Goal: Information Seeking & Learning: Check status

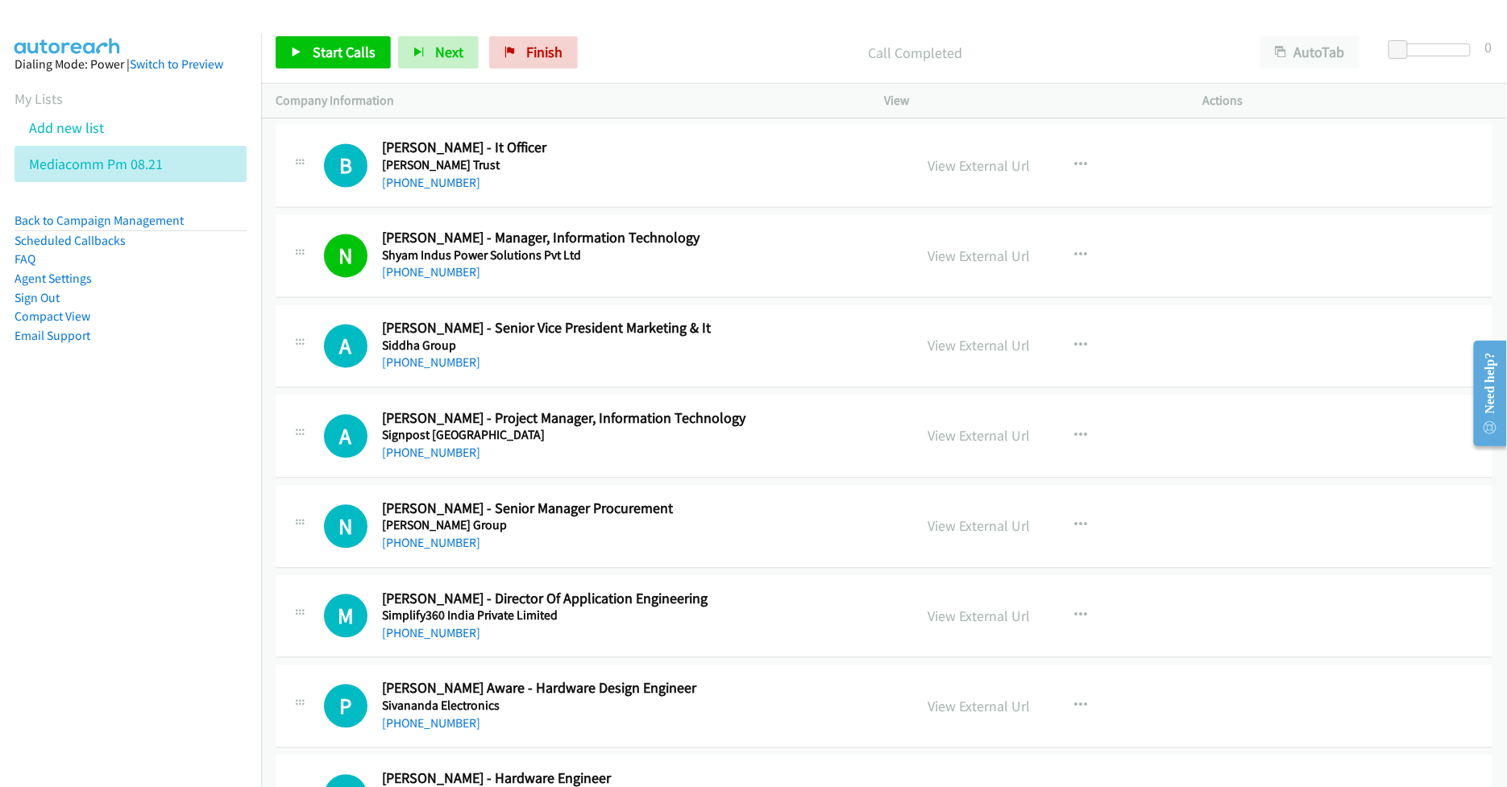
scroll to position [16980, 0]
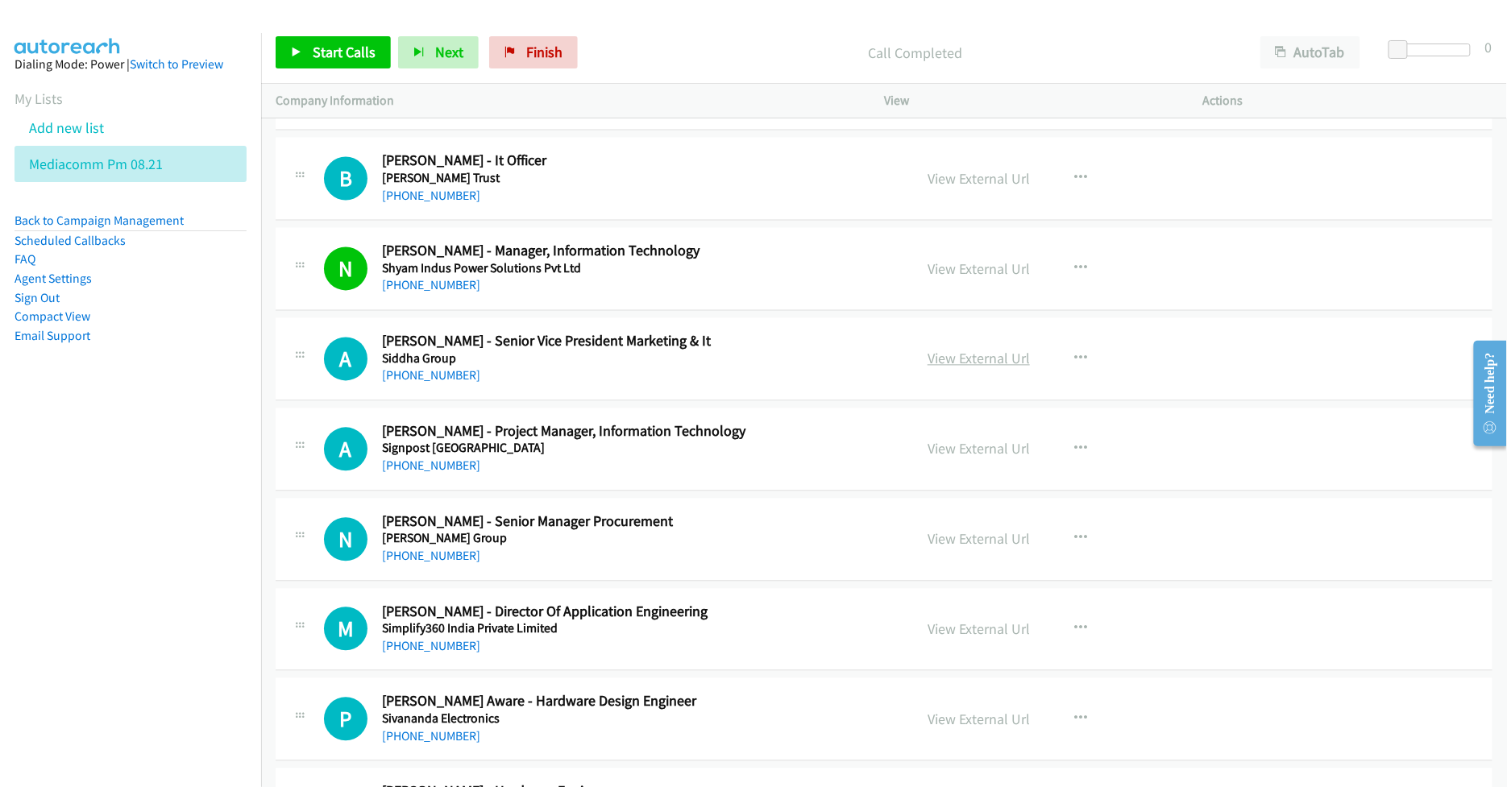
click at [940, 368] on link "View External Url" at bounding box center [979, 359] width 102 height 19
click at [961, 459] on link "View External Url" at bounding box center [979, 449] width 102 height 19
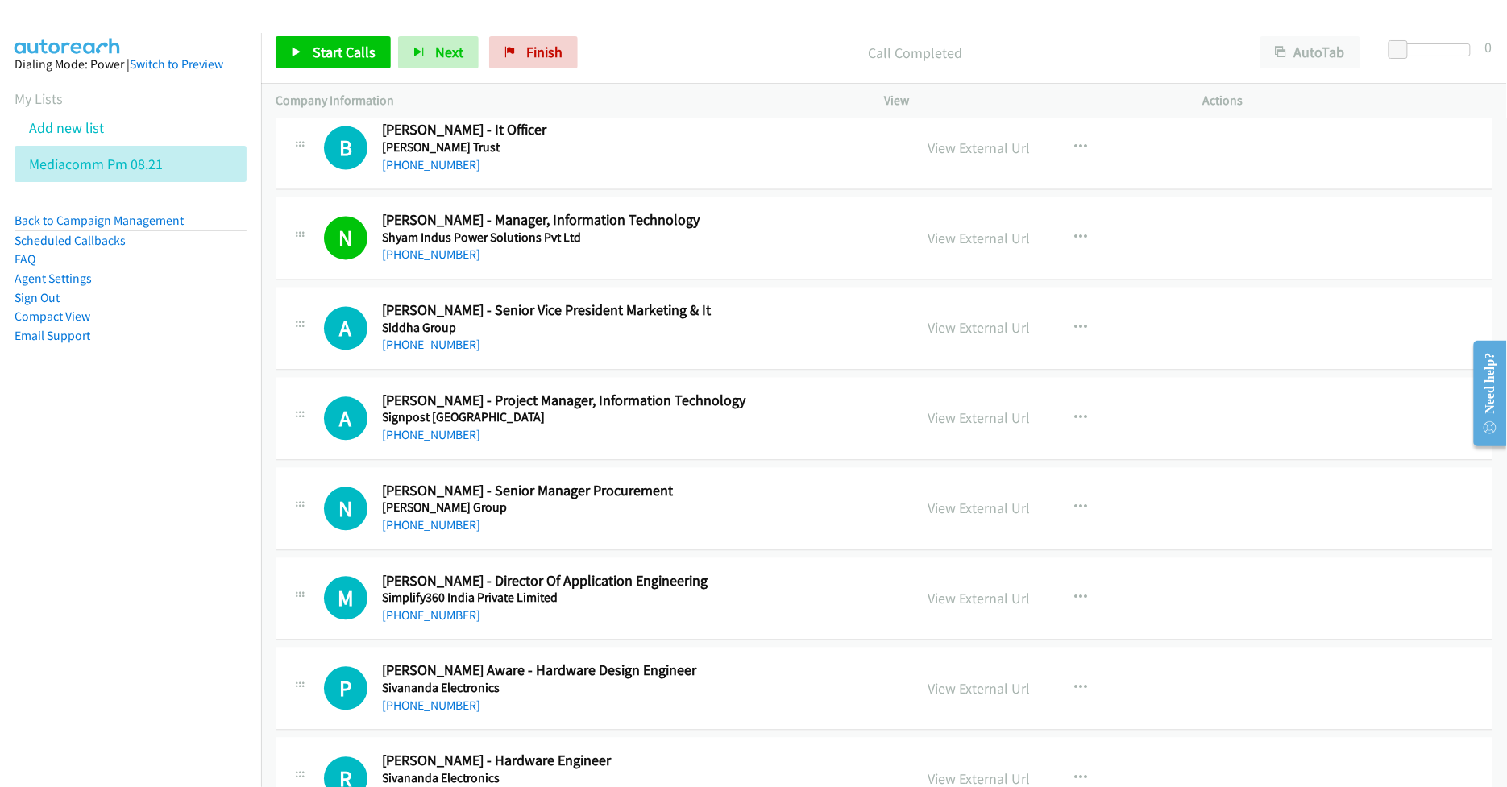
scroll to position [17088, 0]
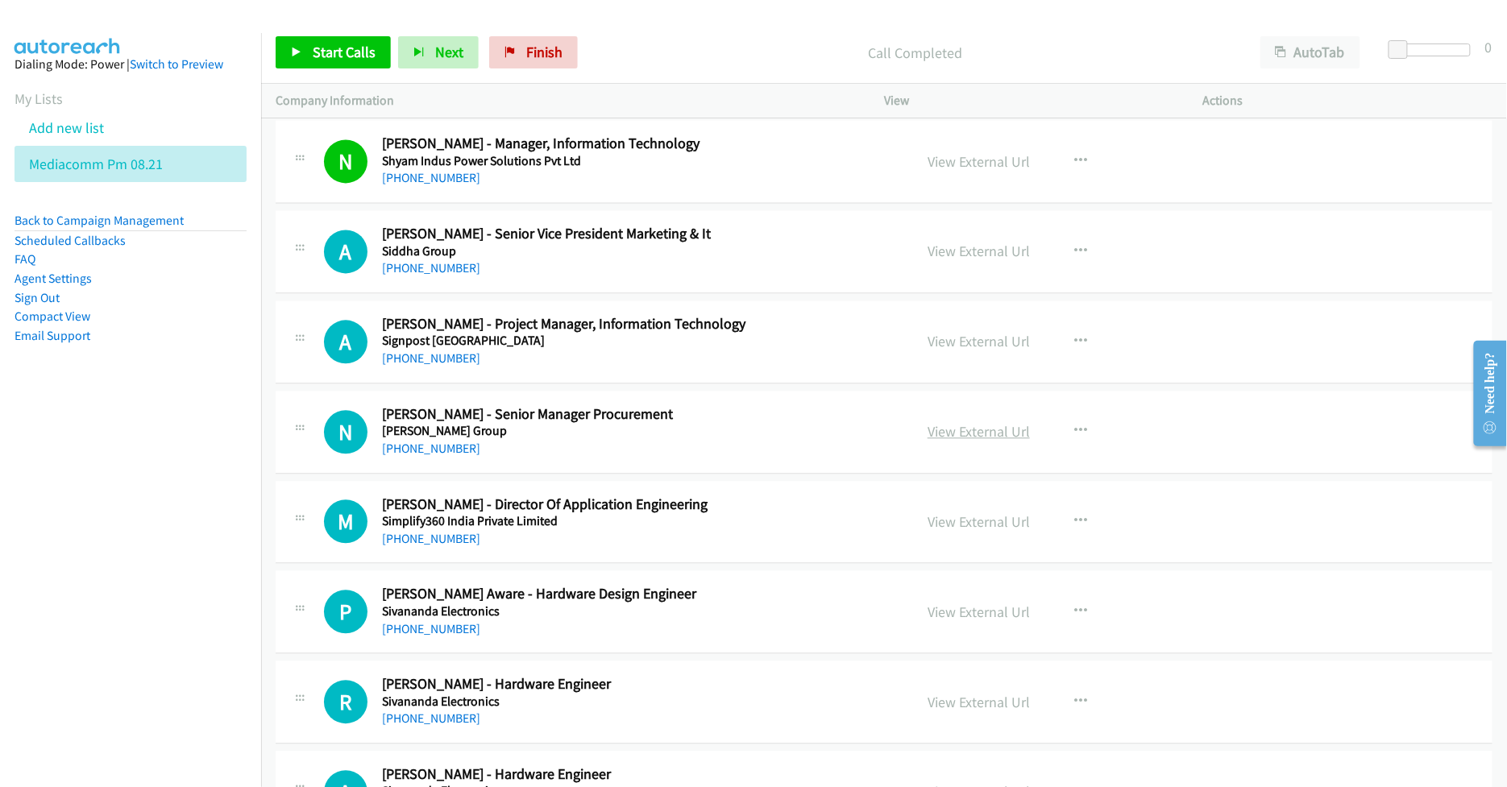
click at [933, 441] on link "View External Url" at bounding box center [979, 431] width 102 height 19
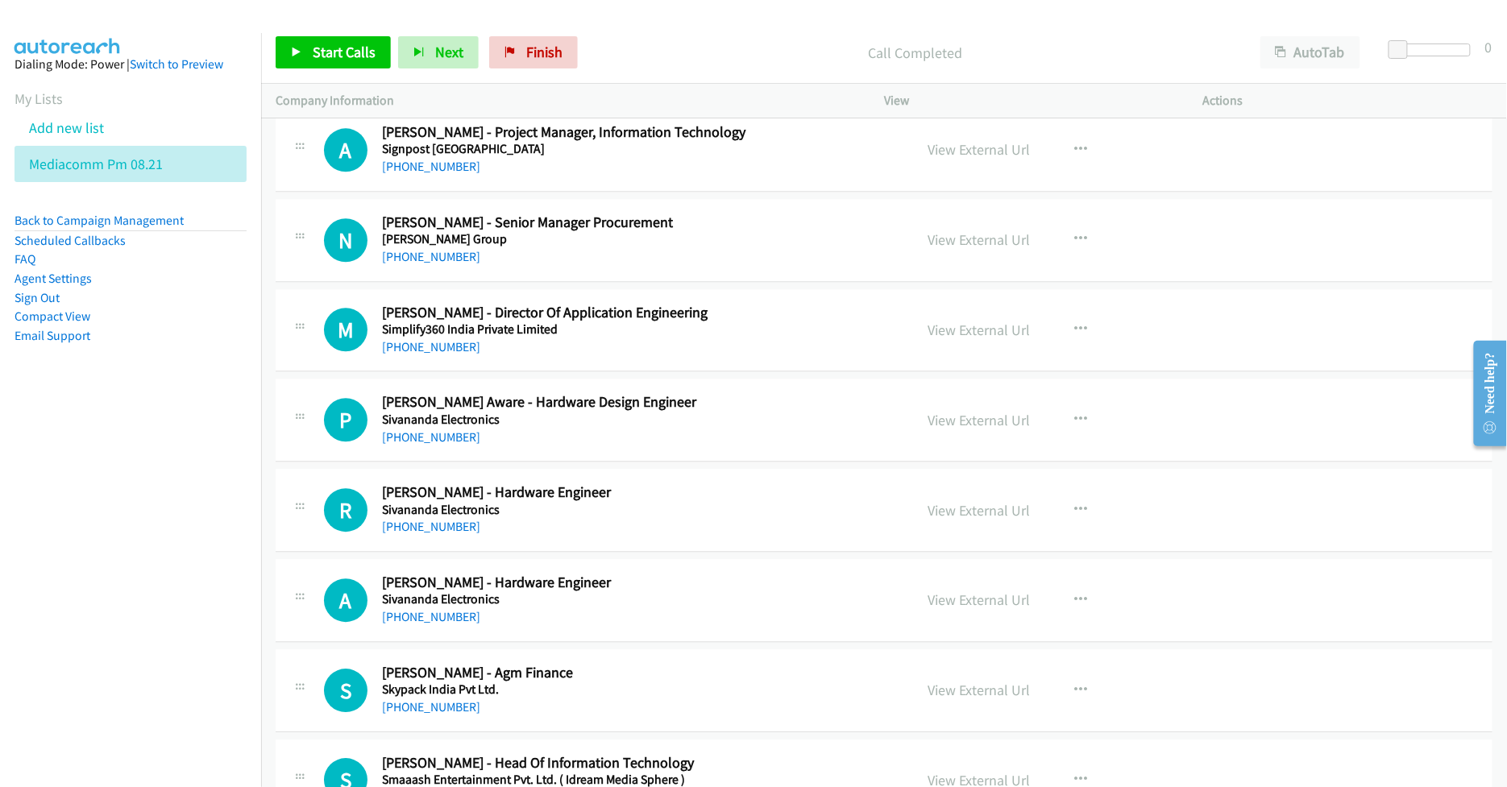
scroll to position [17302, 0]
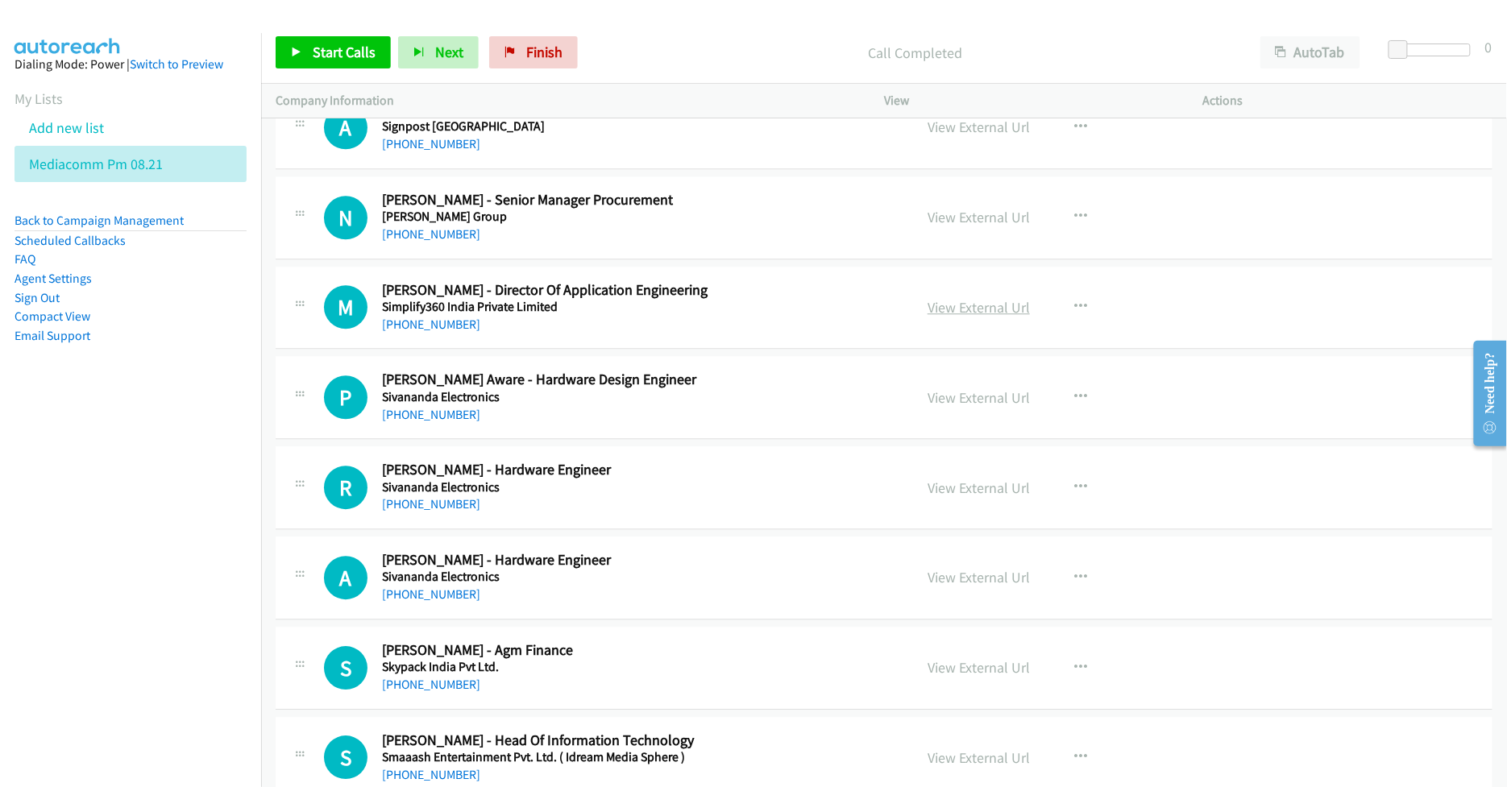
click at [942, 317] on link "View External Url" at bounding box center [979, 307] width 102 height 19
click at [942, 497] on link "View External Url" at bounding box center [979, 488] width 102 height 19
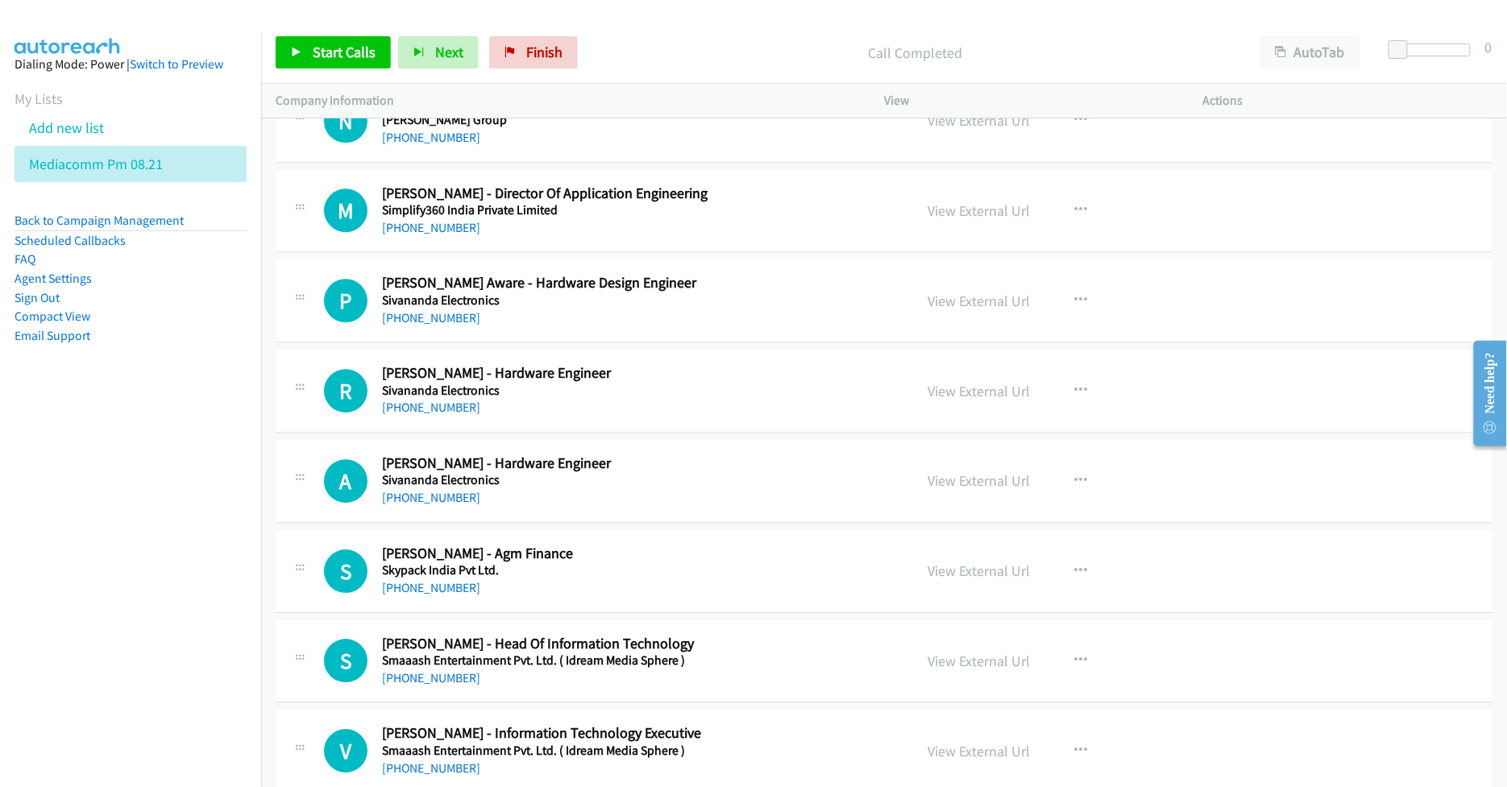
scroll to position [17410, 0]
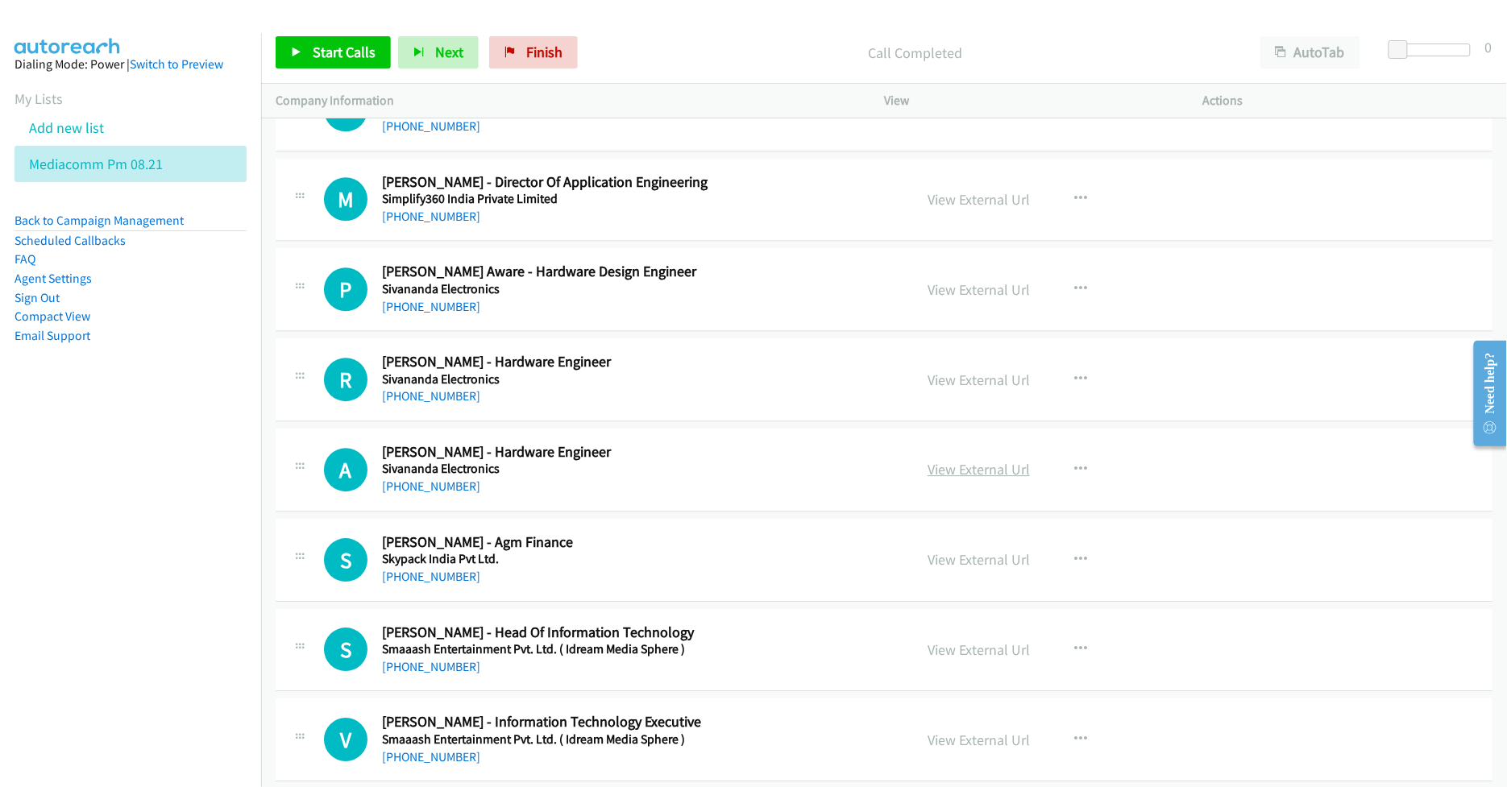
click at [932, 479] on link "View External Url" at bounding box center [979, 469] width 102 height 19
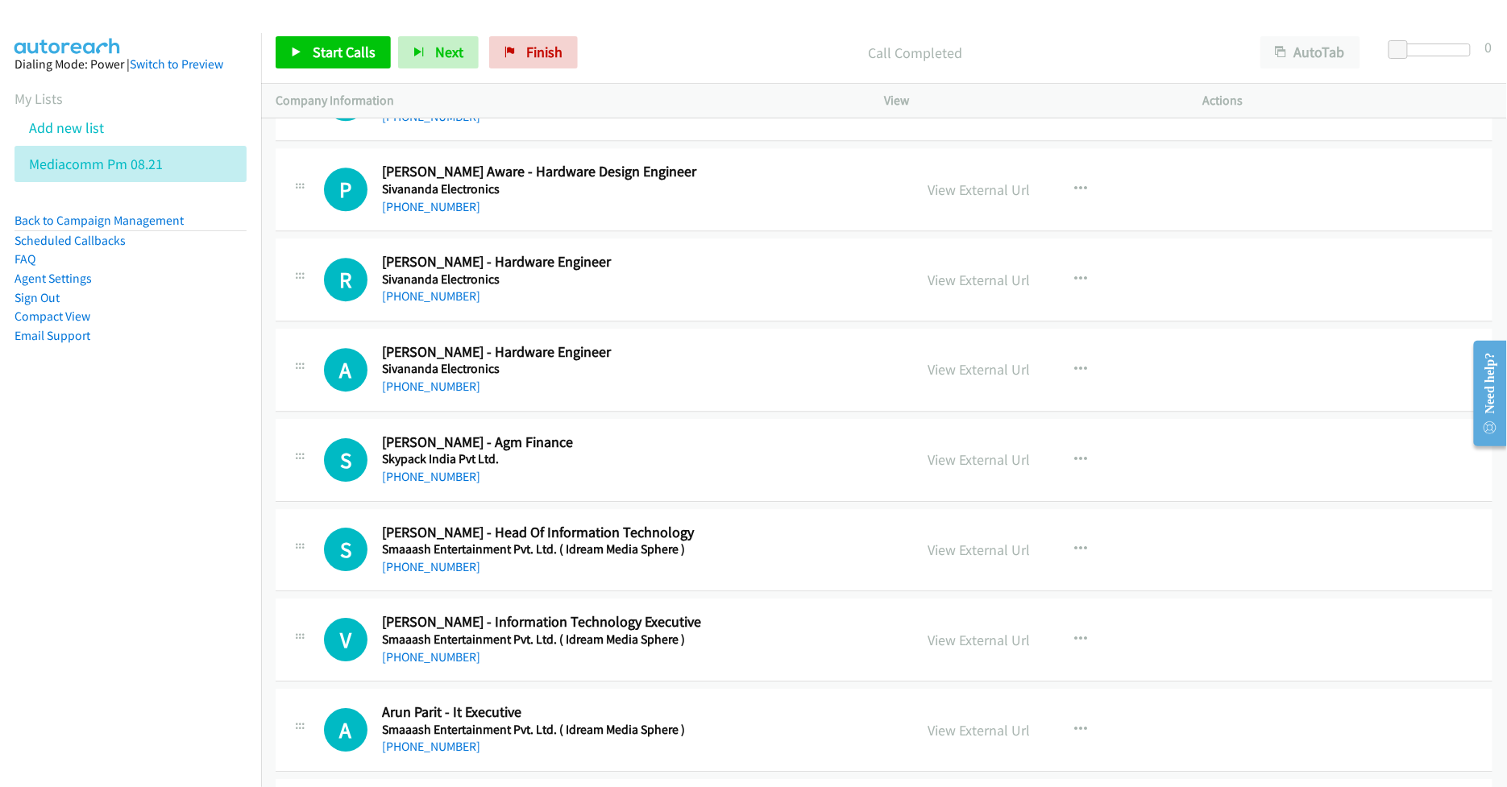
scroll to position [17624, 0]
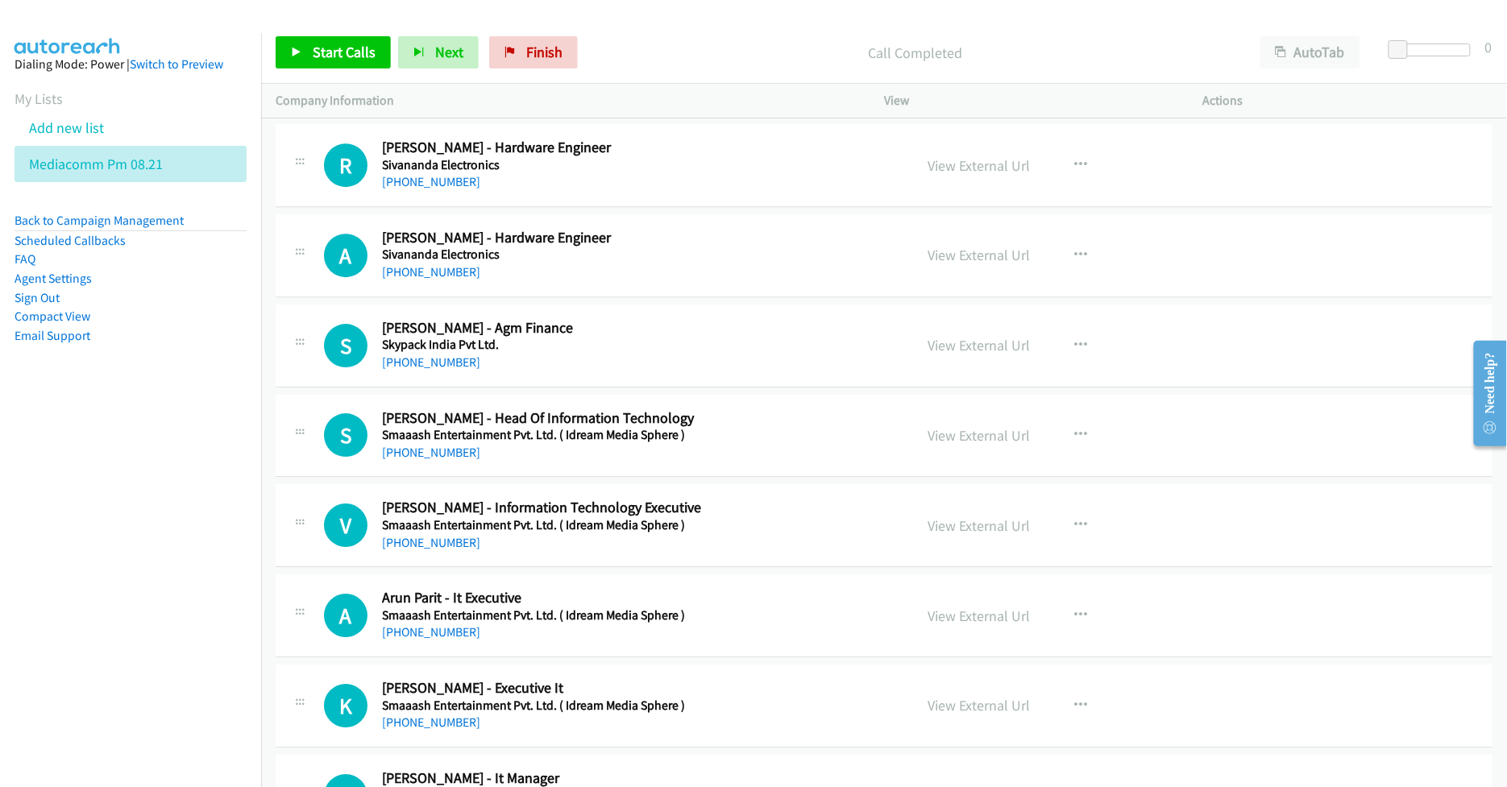
drag, startPoint x: 937, startPoint y: 481, endPoint x: 937, endPoint y: 517, distance: 35.5
click at [978, 445] on link "View External Url" at bounding box center [979, 435] width 102 height 19
click at [958, 535] on link "View External Url" at bounding box center [979, 526] width 102 height 19
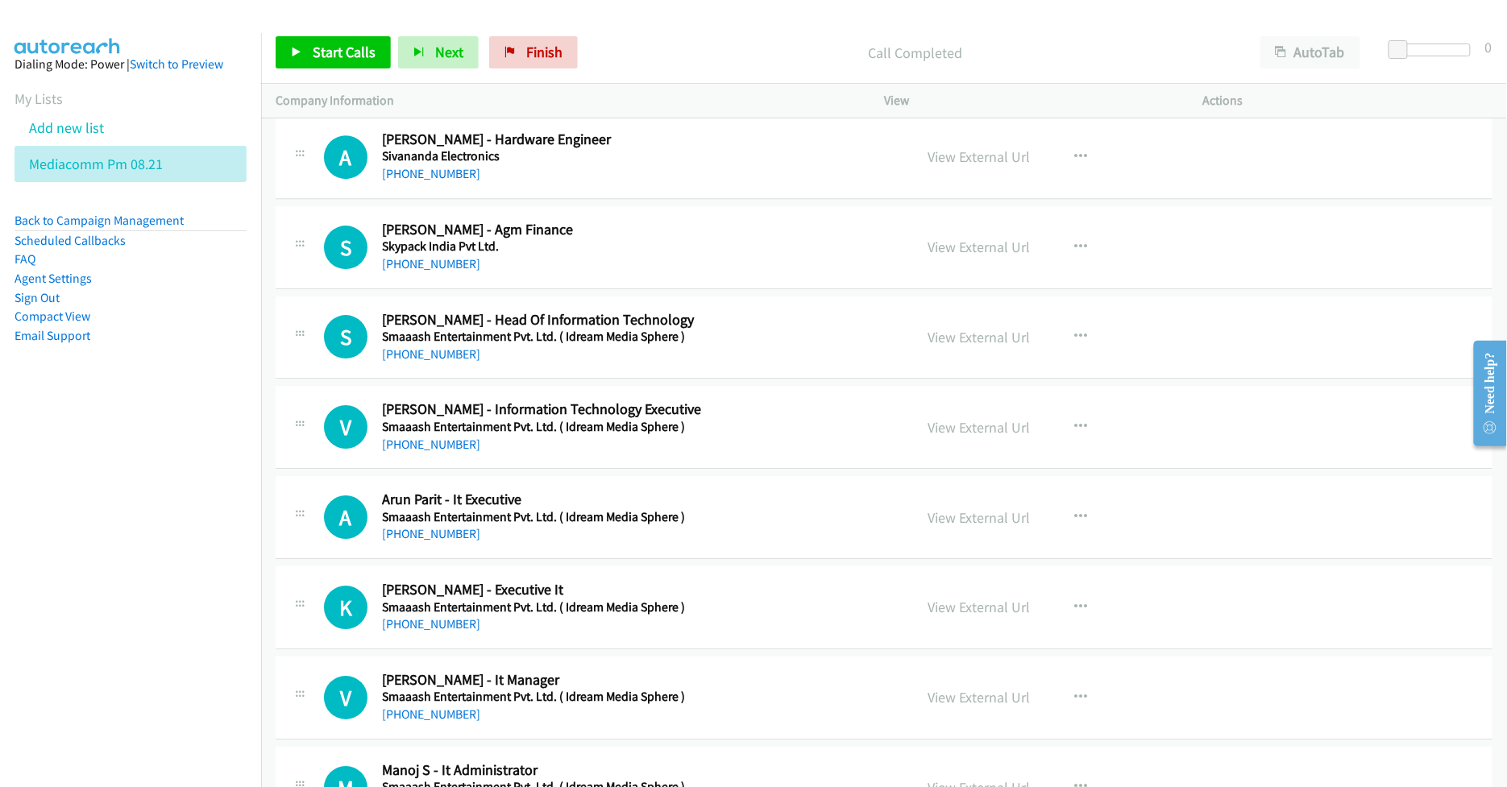
scroll to position [17732, 0]
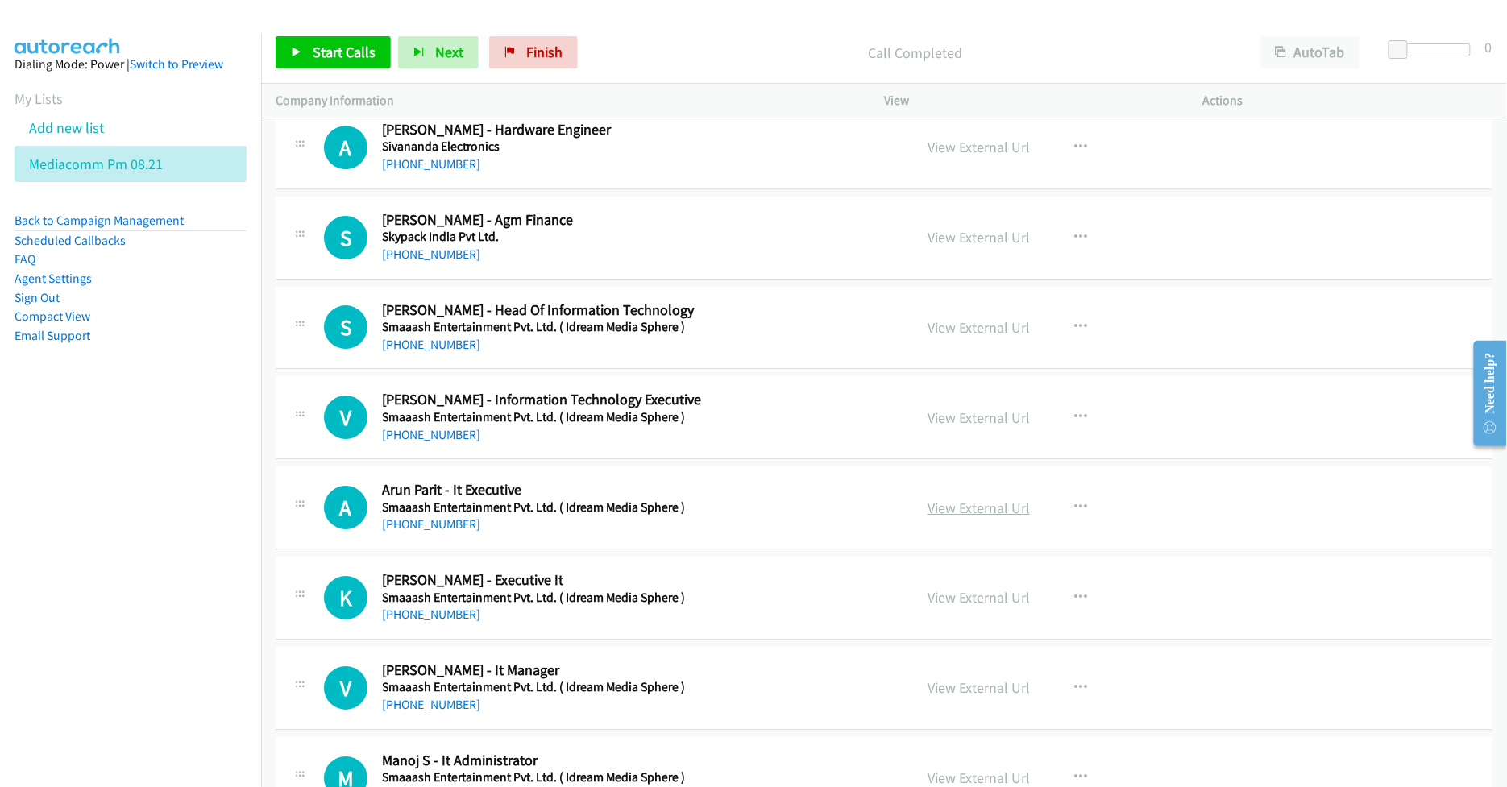
click at [941, 517] on link "View External Url" at bounding box center [979, 508] width 102 height 19
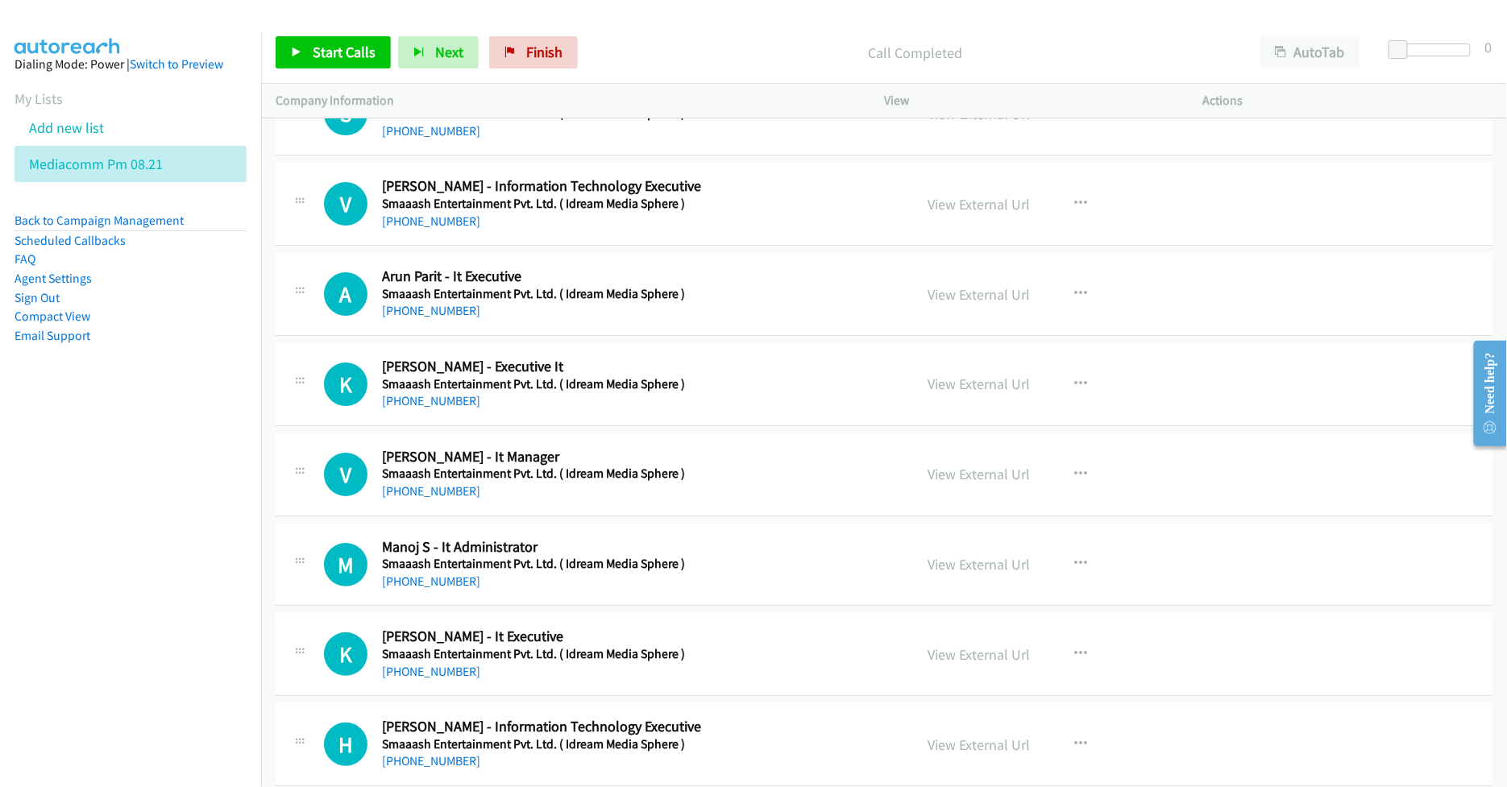
scroll to position [17947, 0]
click at [978, 393] on link "View External Url" at bounding box center [979, 383] width 102 height 19
click at [943, 483] on link "View External Url" at bounding box center [979, 473] width 102 height 19
click at [932, 573] on link "View External Url" at bounding box center [979, 564] width 102 height 19
click at [952, 663] on link "View External Url" at bounding box center [979, 654] width 102 height 19
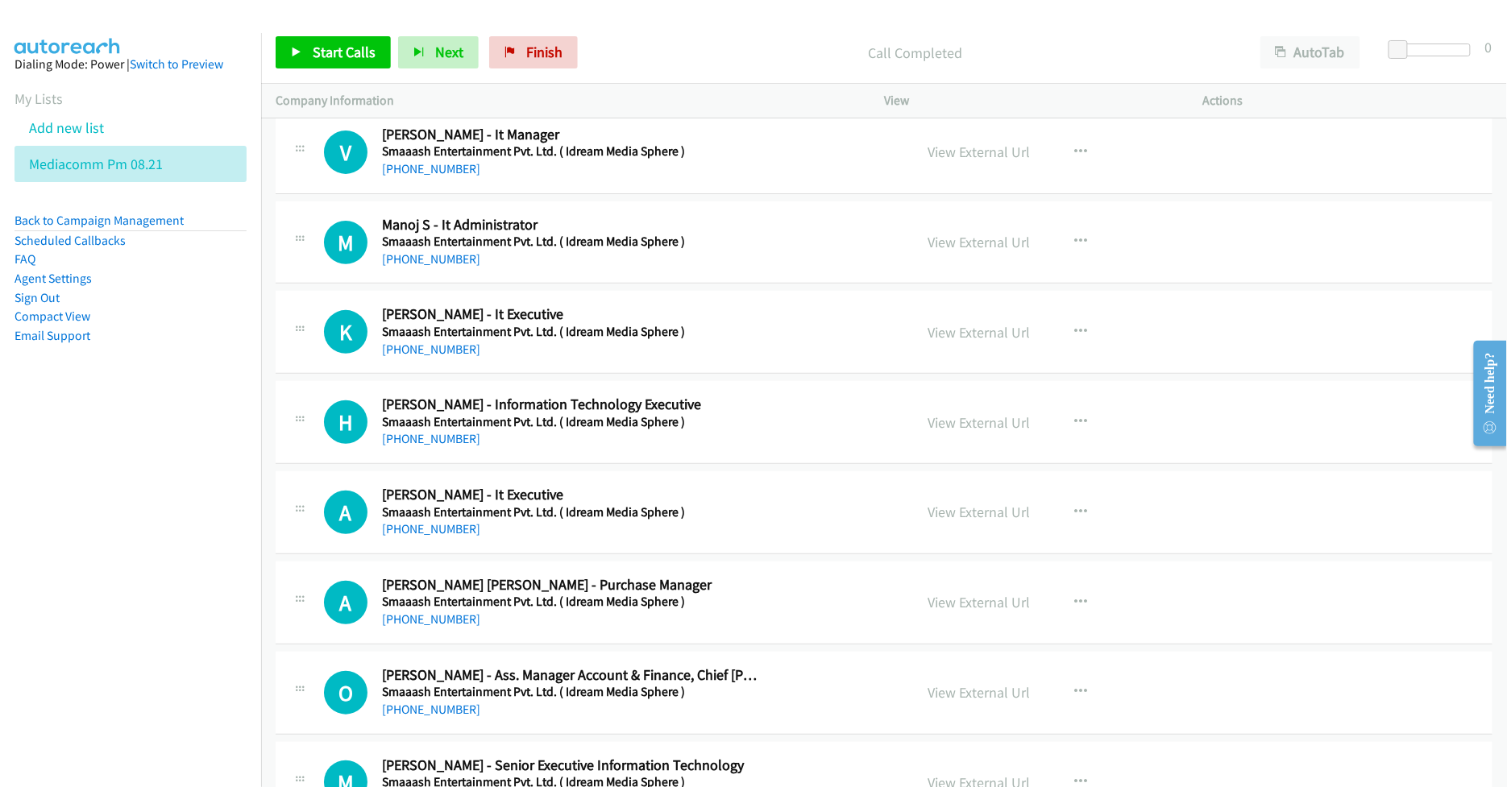
scroll to position [18269, 0]
click at [970, 431] on link "View External Url" at bounding box center [979, 422] width 102 height 19
click at [964, 521] on link "View External Url" at bounding box center [979, 511] width 102 height 19
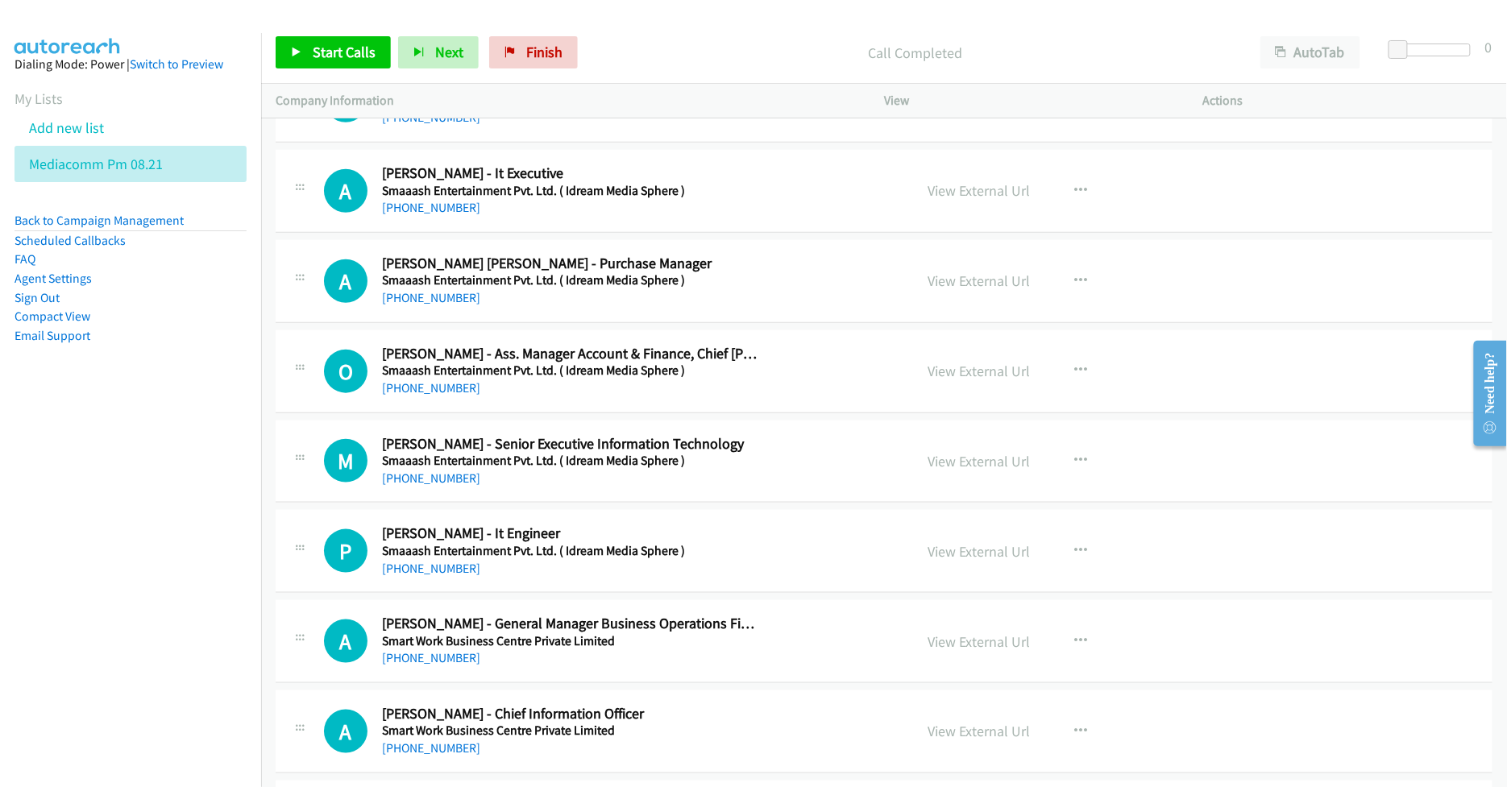
scroll to position [18592, 0]
click at [956, 469] on link "View External Url" at bounding box center [979, 460] width 102 height 19
click at [953, 559] on link "View External Url" at bounding box center [979, 550] width 102 height 19
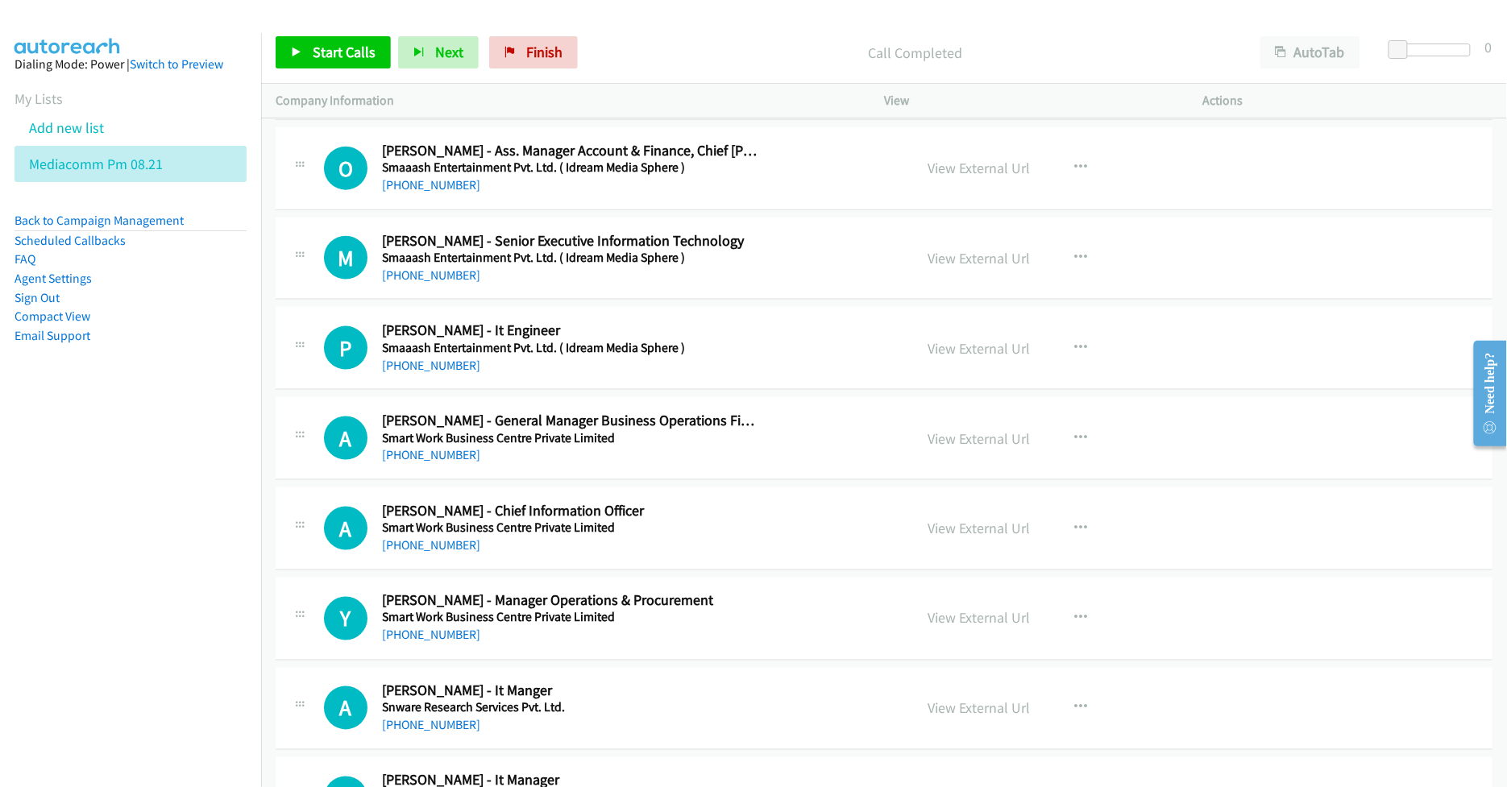
scroll to position [18807, 0]
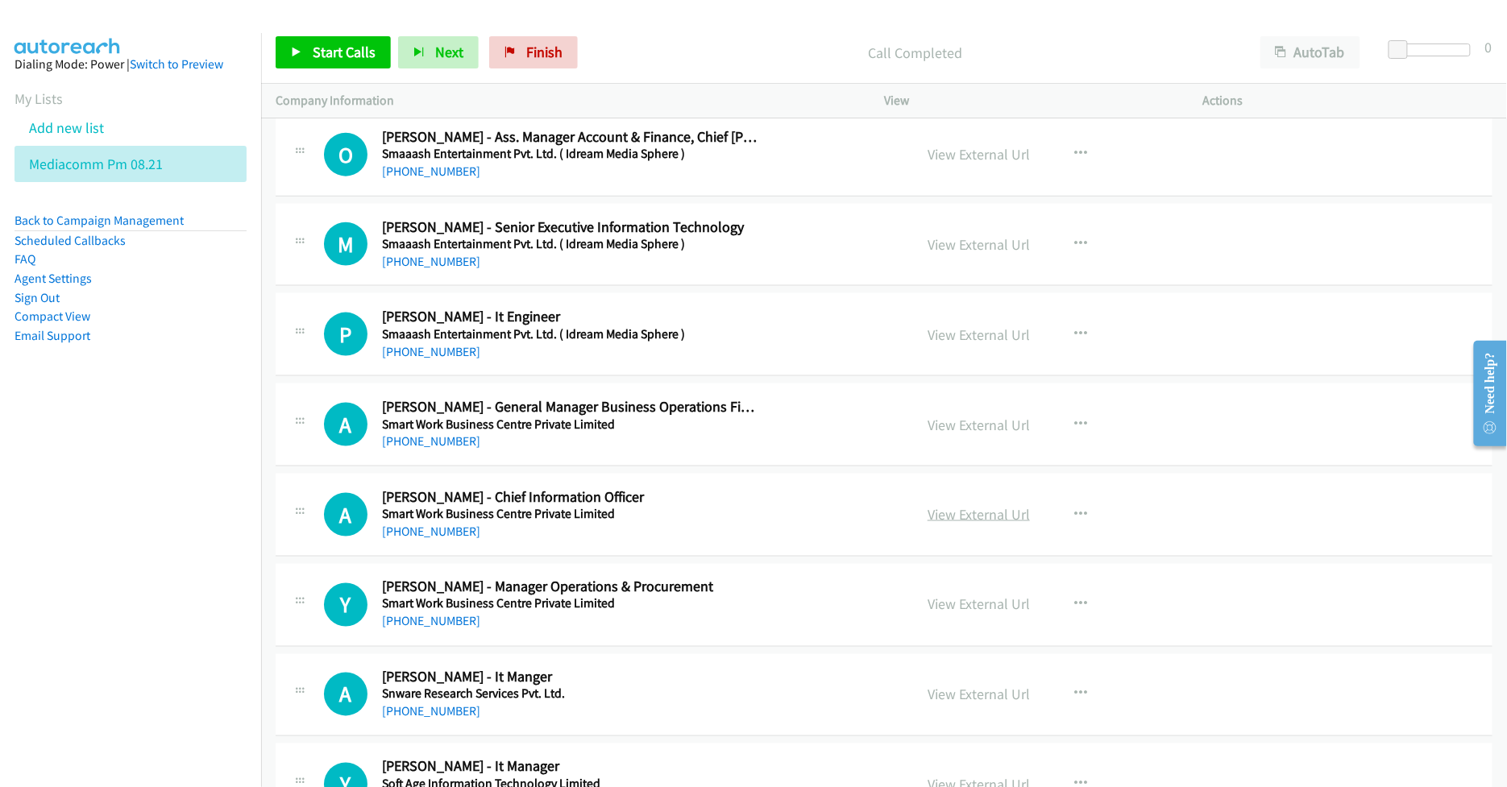
click at [962, 524] on link "View External Url" at bounding box center [979, 514] width 102 height 19
click at [972, 614] on link "View External Url" at bounding box center [979, 605] width 102 height 19
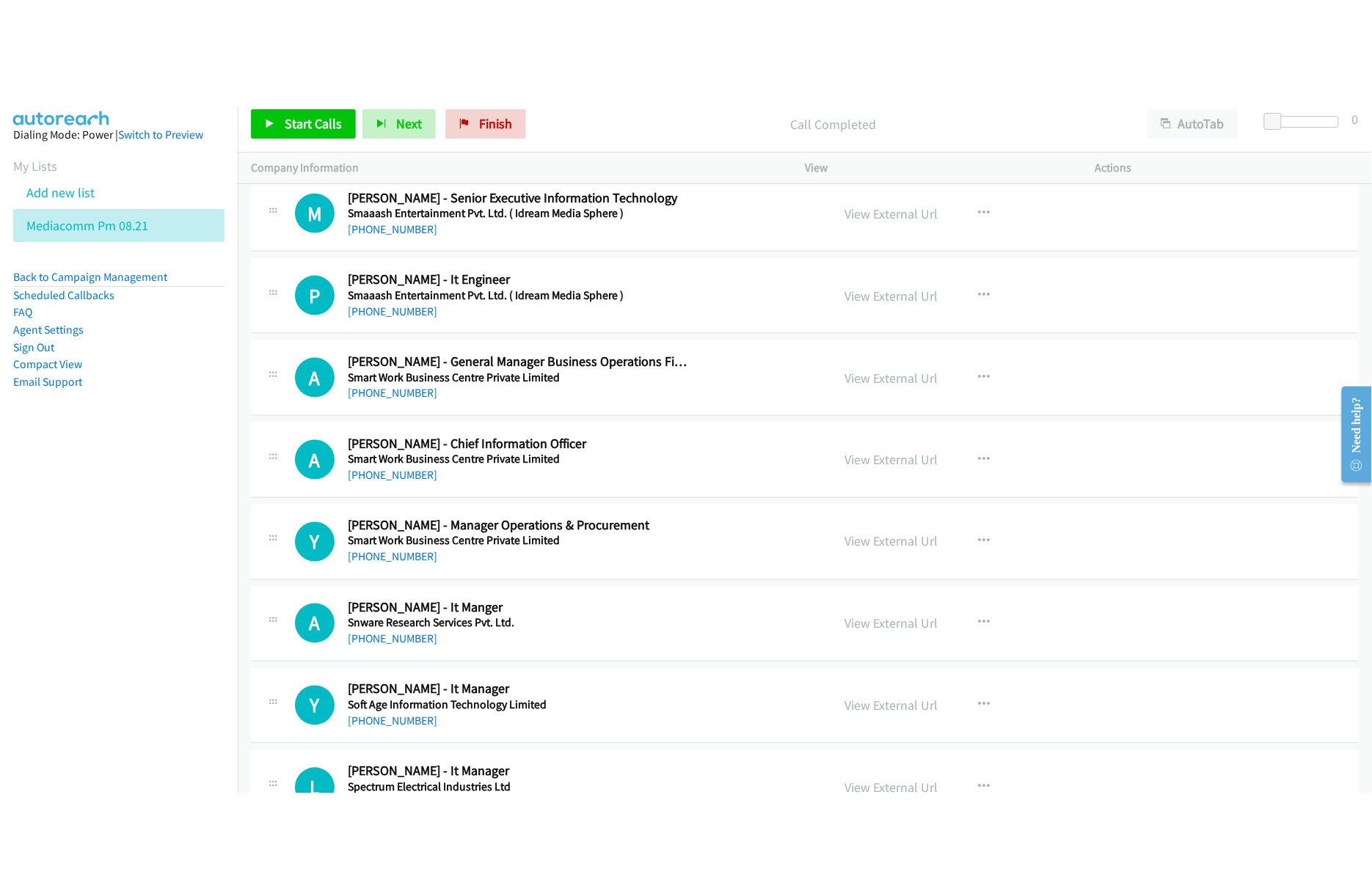
scroll to position [17211, 0]
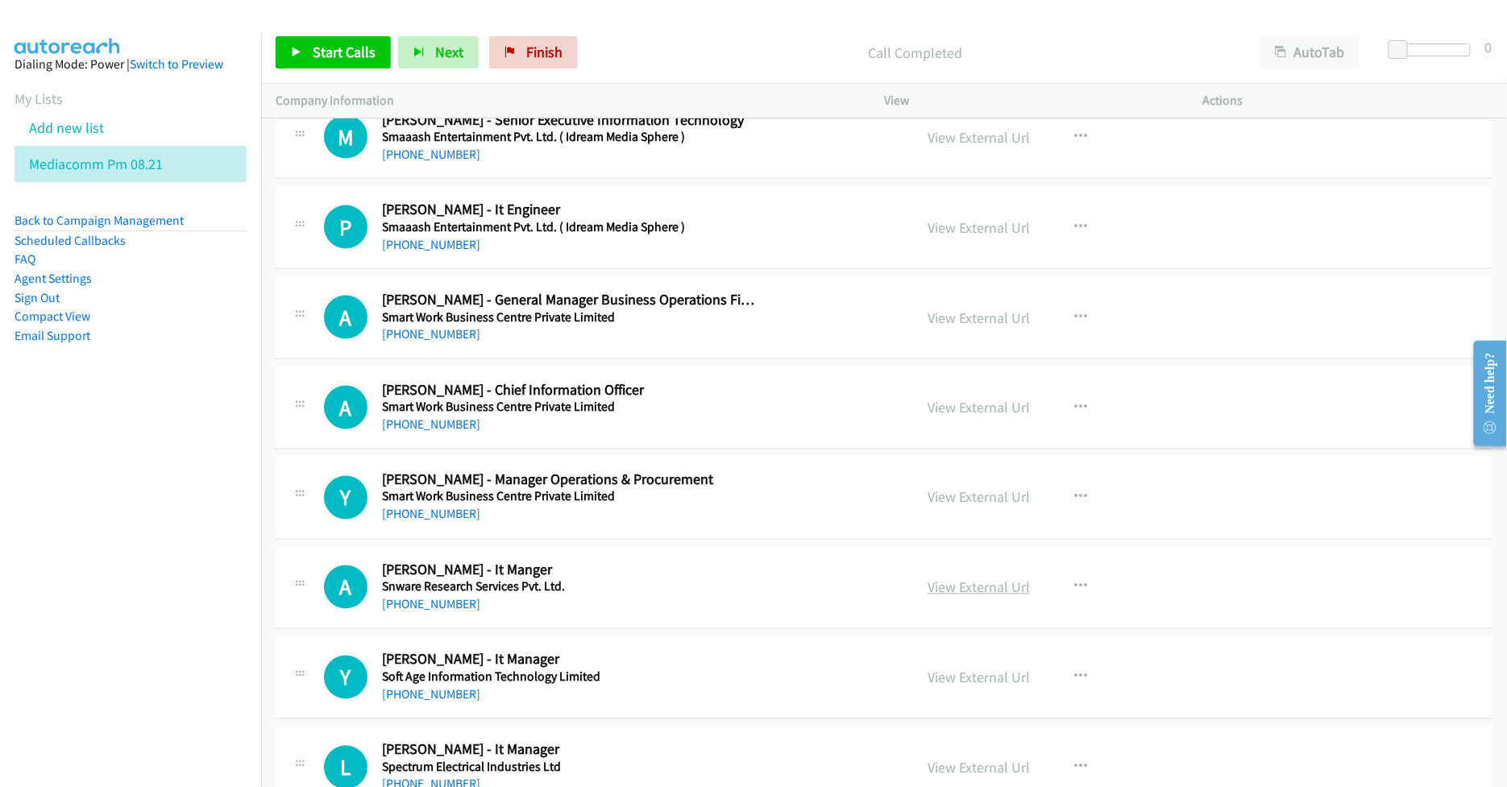
click at [952, 597] on link "View External Url" at bounding box center [979, 588] width 102 height 19
click at [949, 688] on link "View External Url" at bounding box center [979, 678] width 102 height 19
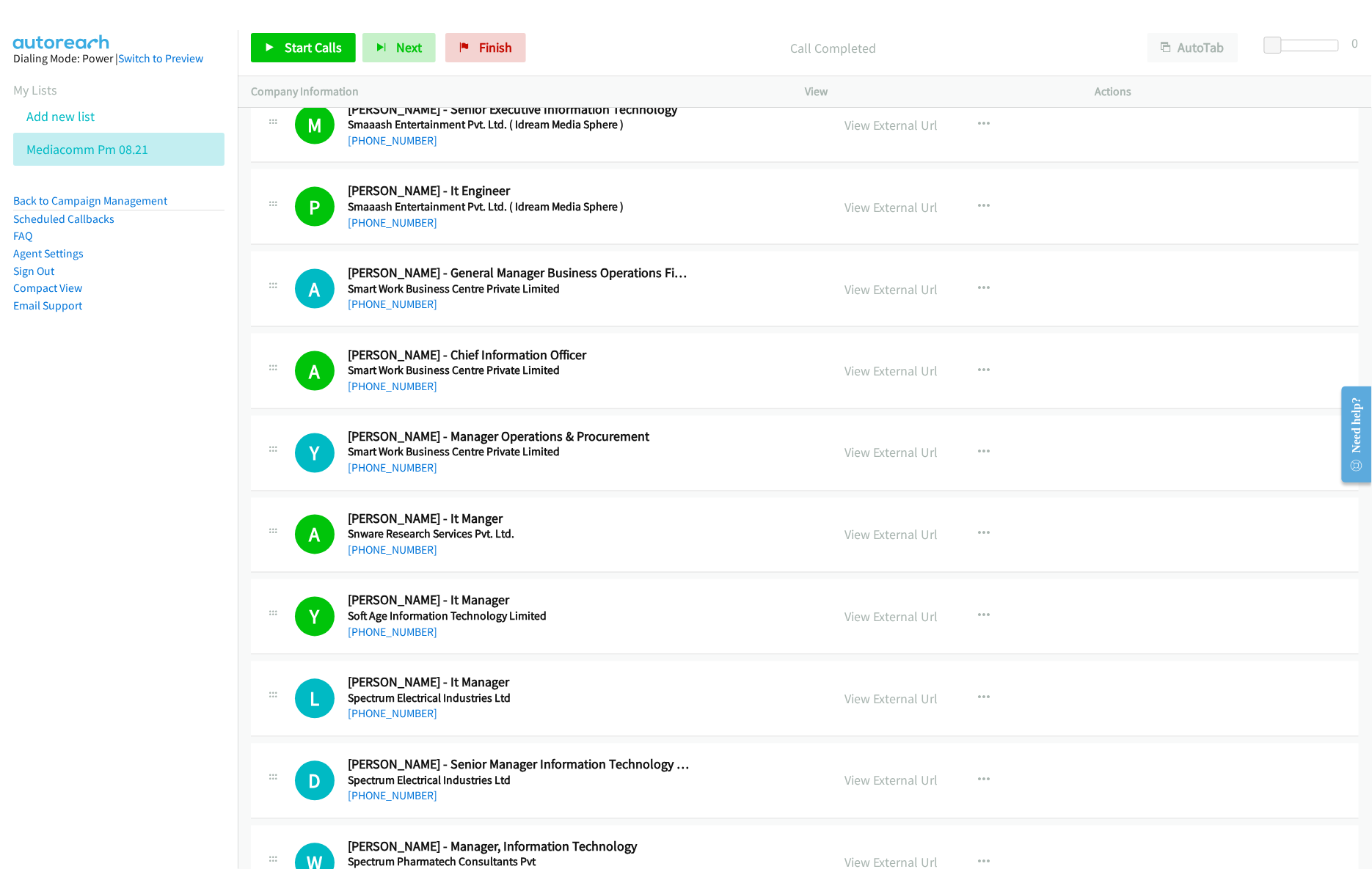
drag, startPoint x: 171, startPoint y: 482, endPoint x: 204, endPoint y: 473, distance: 34.2
click at [171, 481] on nav "Dialing Mode: Power | Switch to Preview My Lists Add new list Mediacomm Pm 08.2…" at bounding box center [119, 464] width 239 height 869
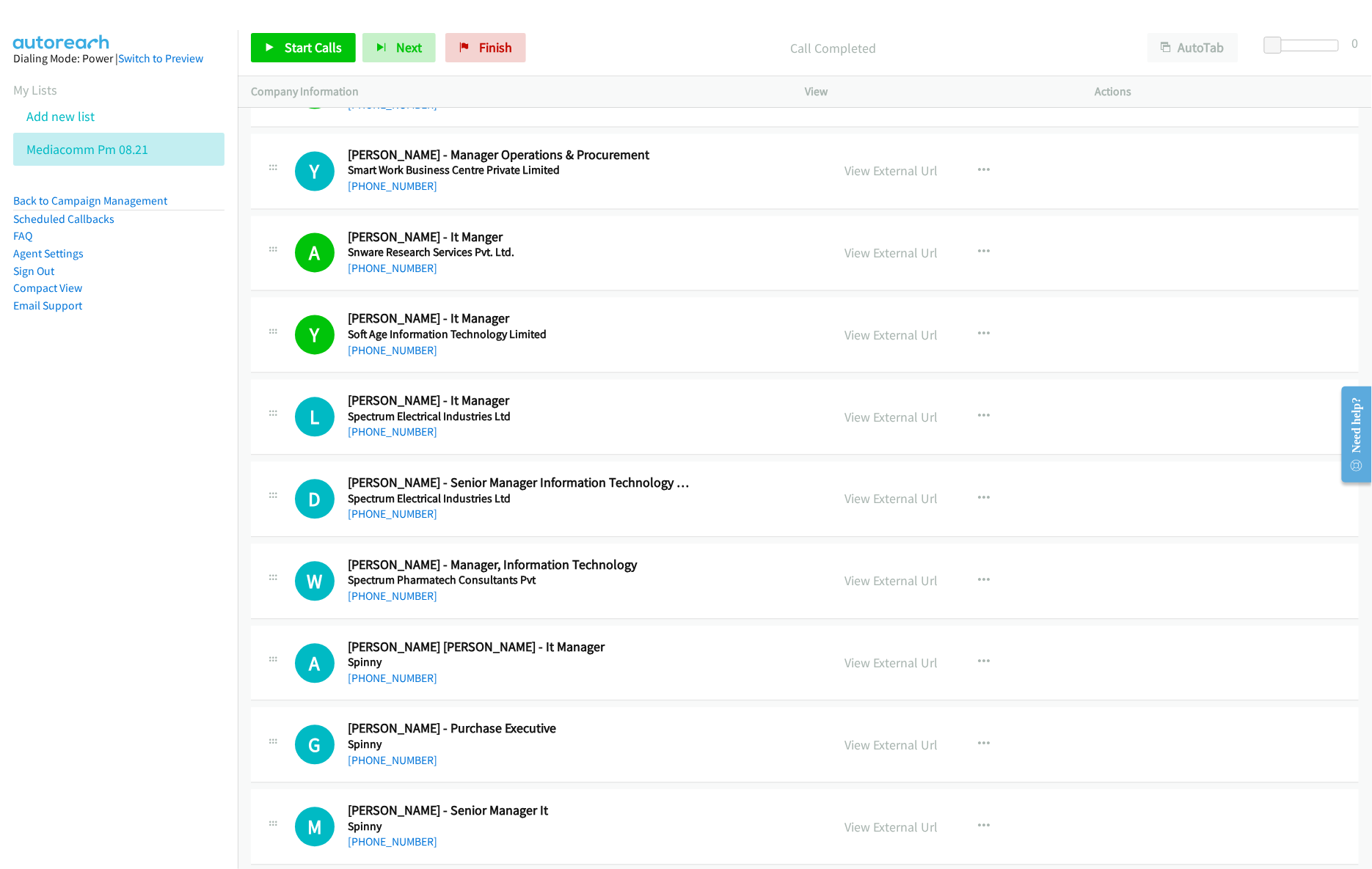
scroll to position [17504, 0]
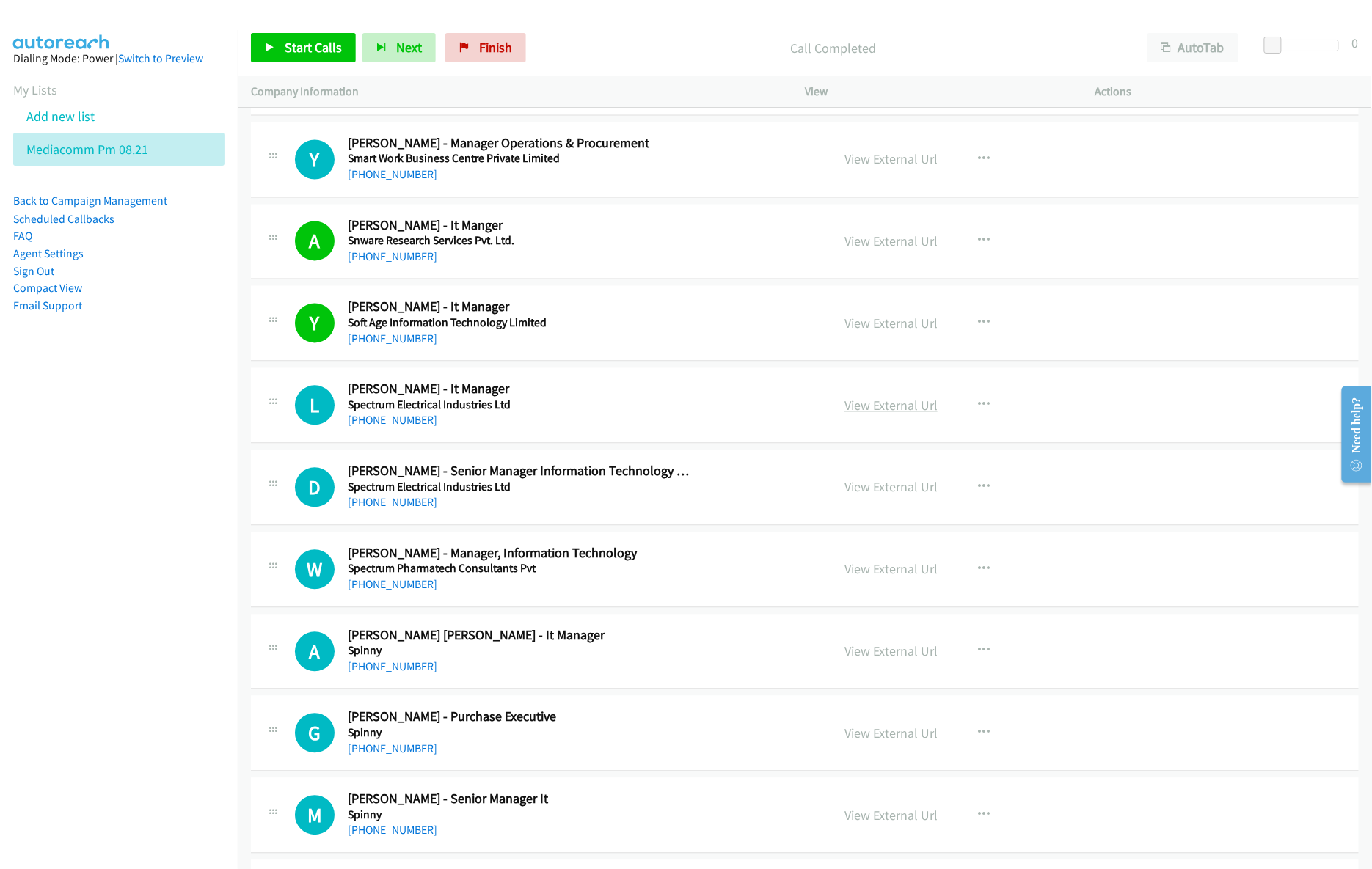
click at [899, 414] on link "View External Url" at bounding box center [891, 406] width 93 height 17
click at [882, 496] on link "View External Url" at bounding box center [891, 487] width 93 height 17
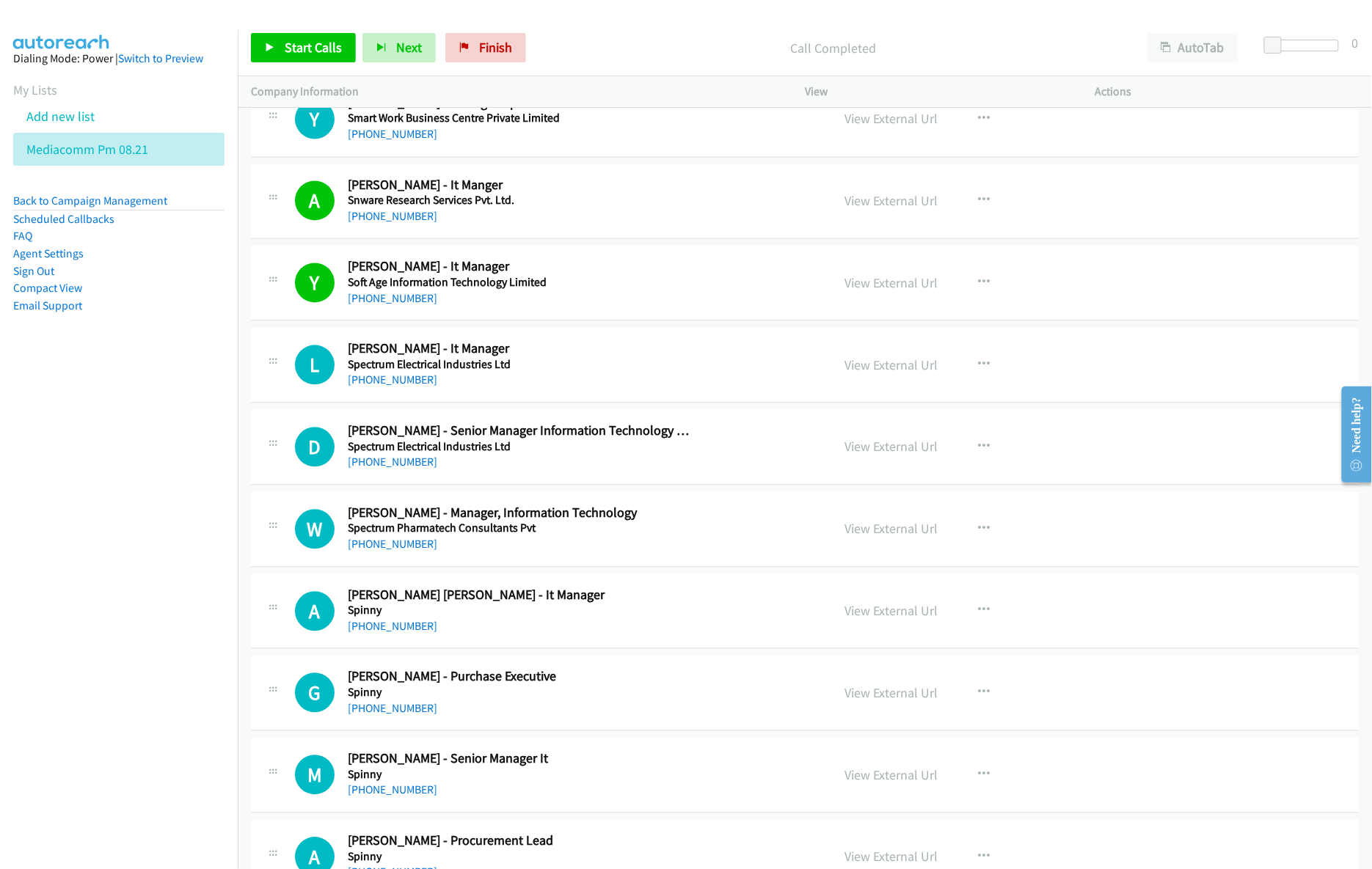
scroll to position [17602, 0]
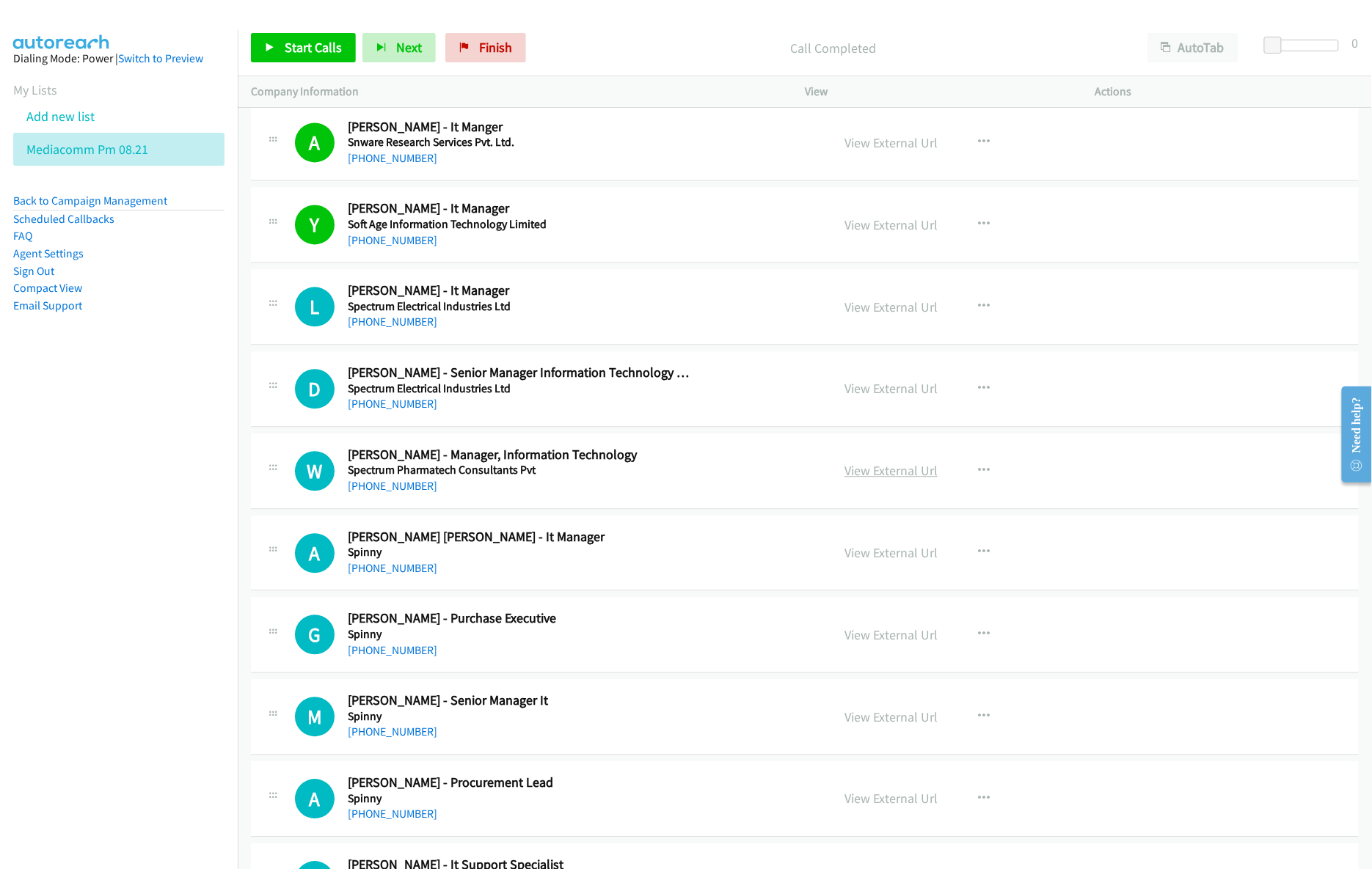
click at [867, 480] on link "View External Url" at bounding box center [891, 471] width 93 height 17
click at [860, 561] on link "View External Url" at bounding box center [891, 553] width 93 height 17
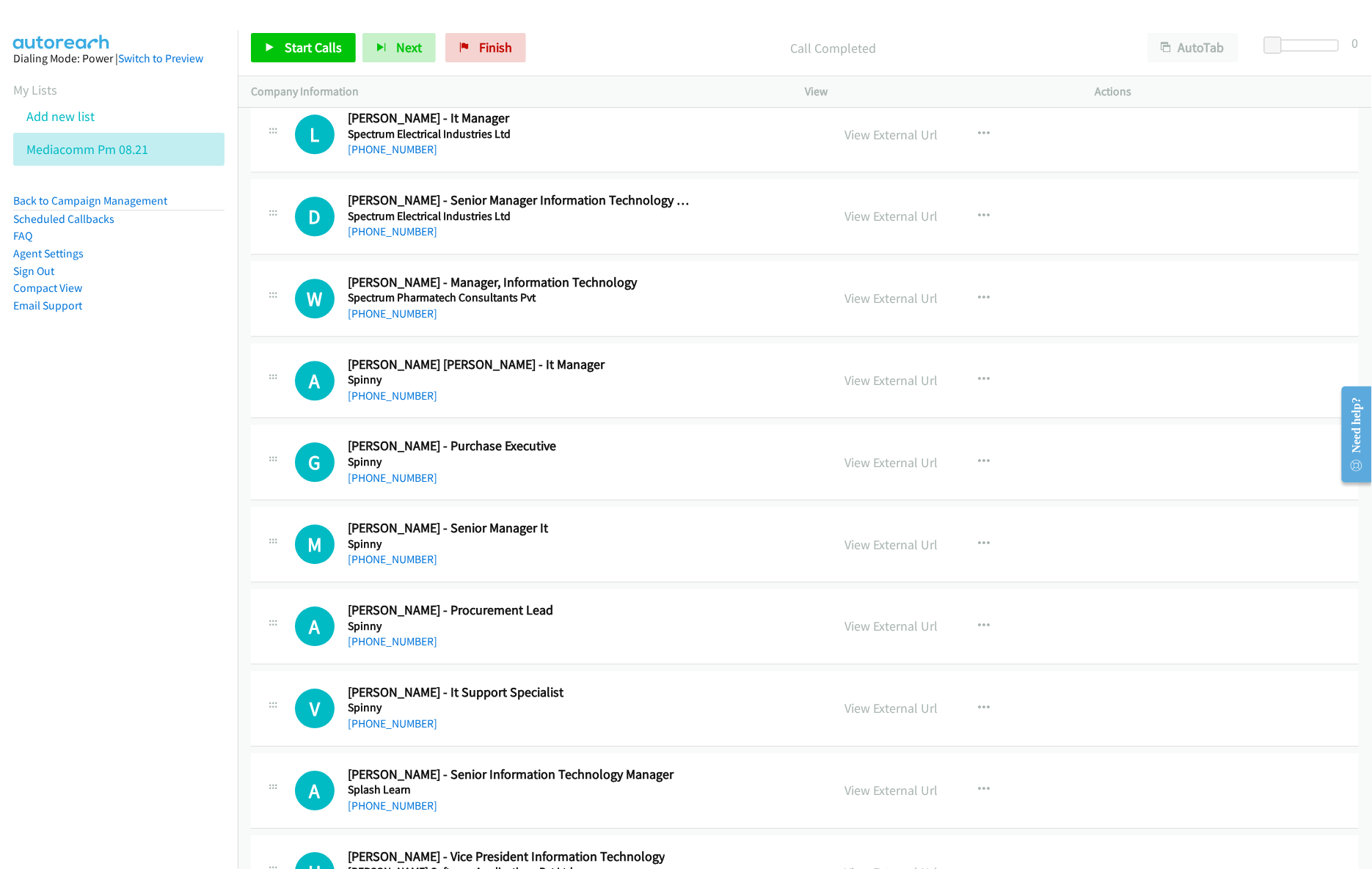
scroll to position [17798, 0]
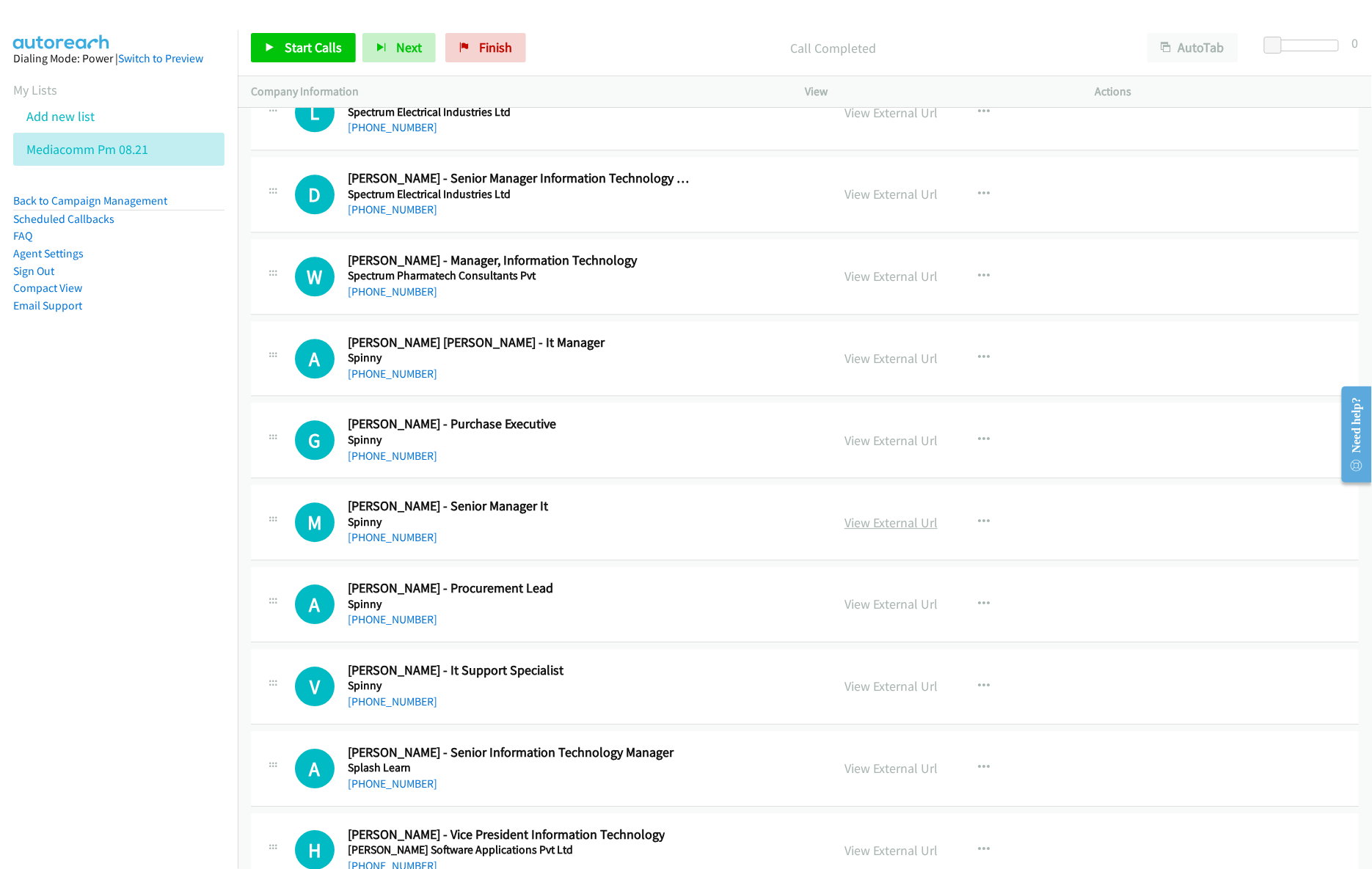
click at [849, 531] on link "View External Url" at bounding box center [891, 522] width 93 height 17
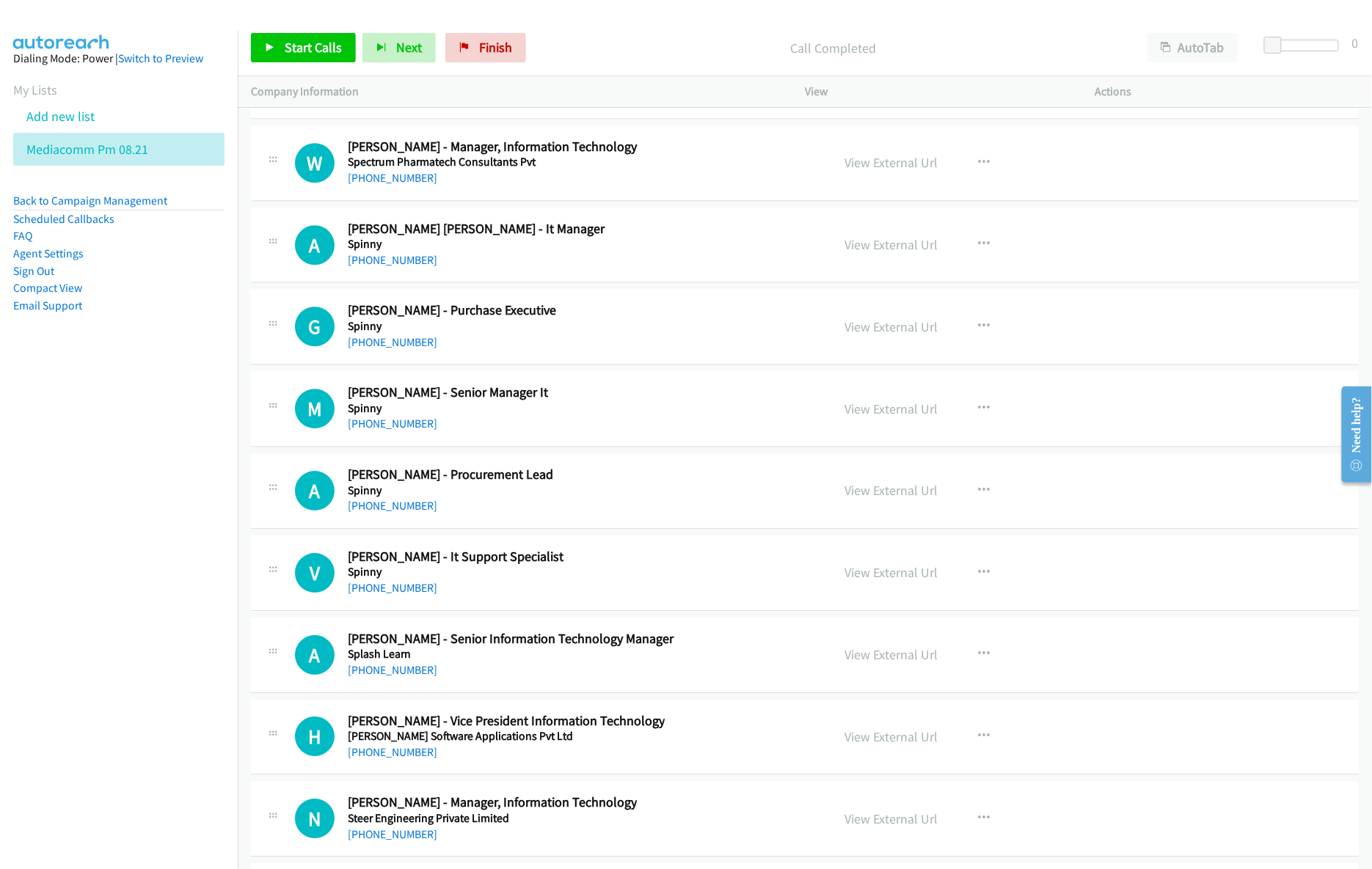
scroll to position [17993, 0]
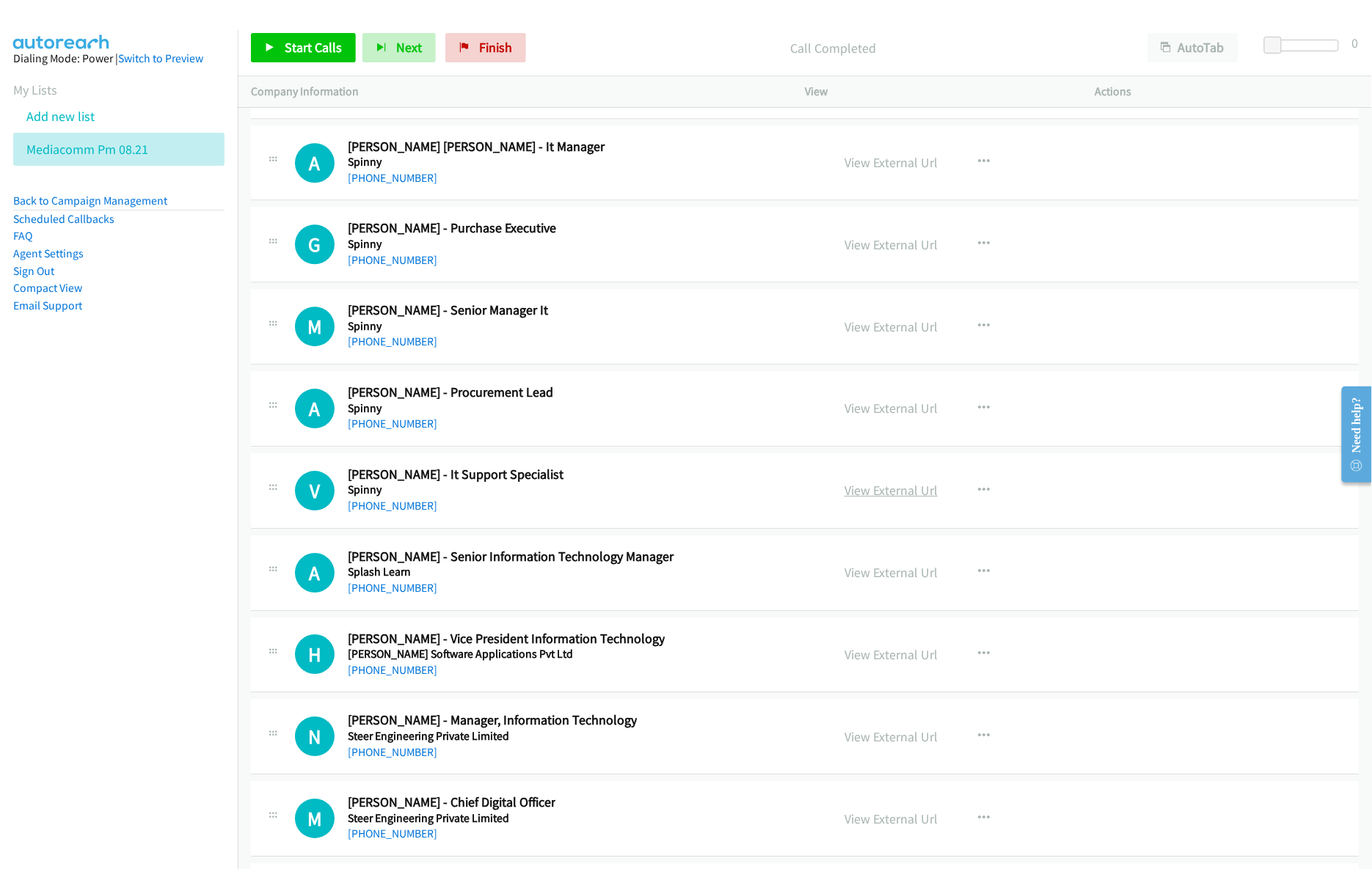
click at [909, 499] on link "View External Url" at bounding box center [891, 490] width 93 height 17
click at [864, 581] on link "View External Url" at bounding box center [891, 572] width 93 height 17
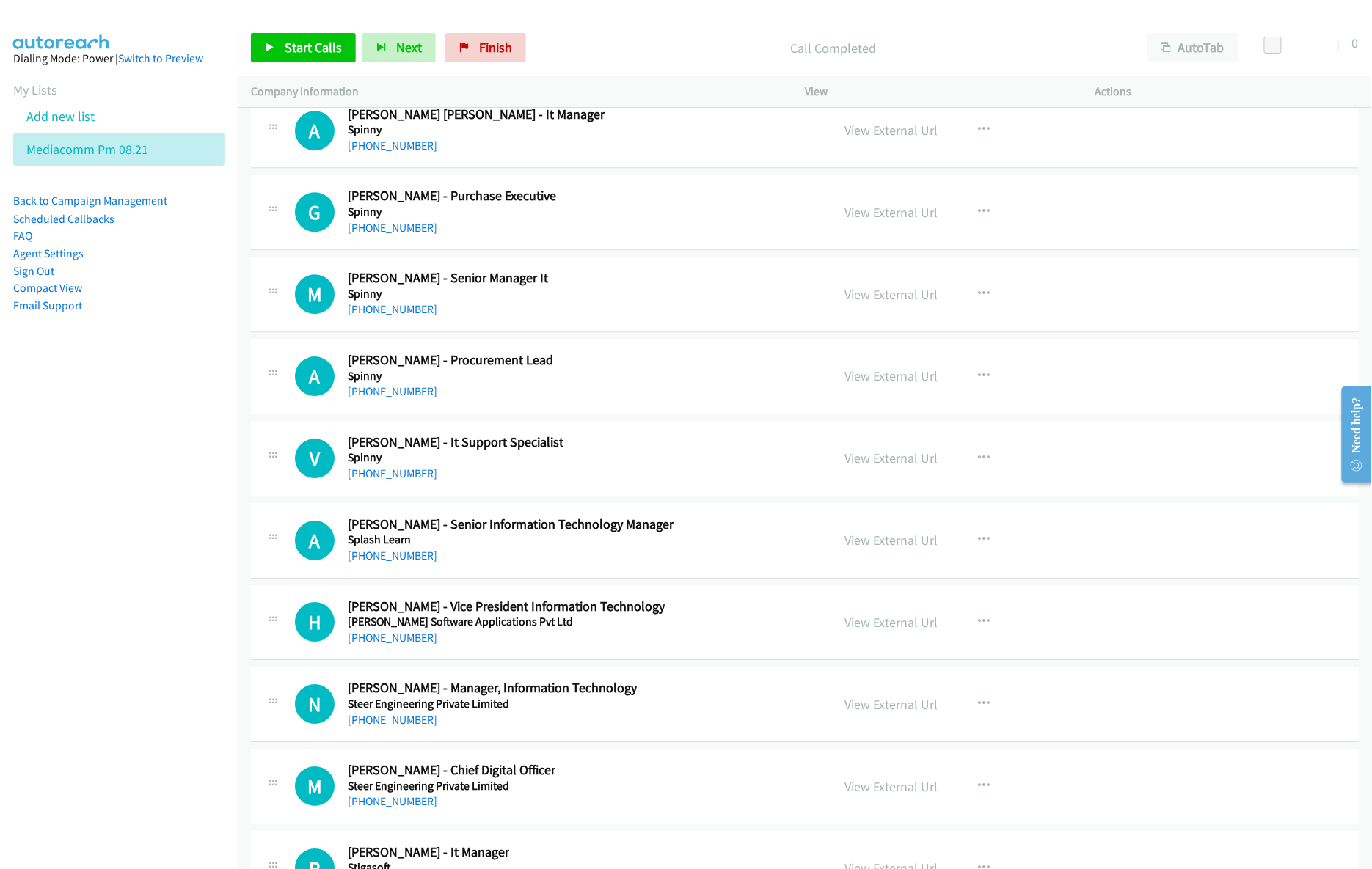
scroll to position [18091, 0]
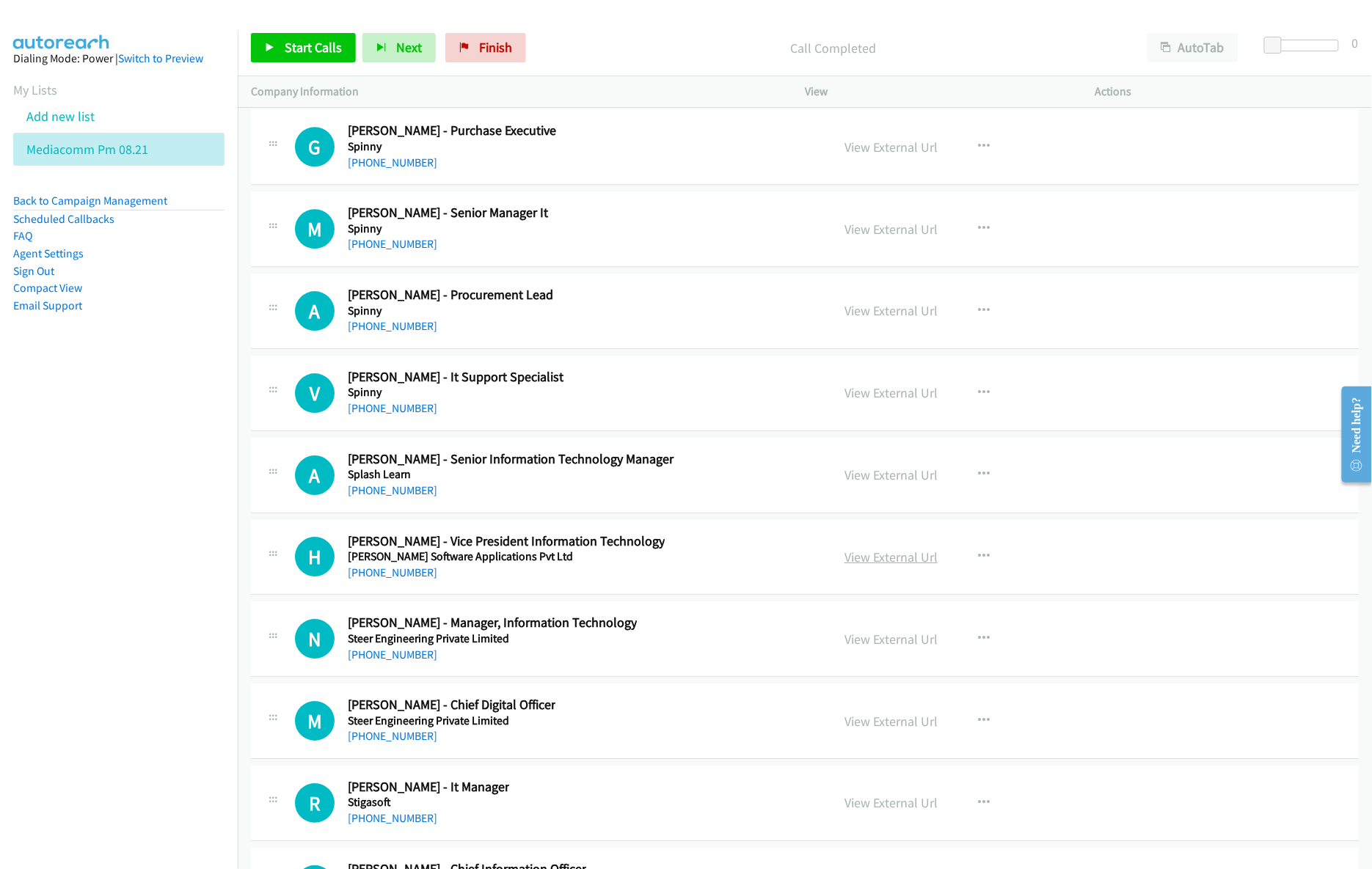
click at [870, 565] on link "View External Url" at bounding box center [891, 557] width 93 height 17
click at [870, 648] on link "View External Url" at bounding box center [891, 639] width 93 height 17
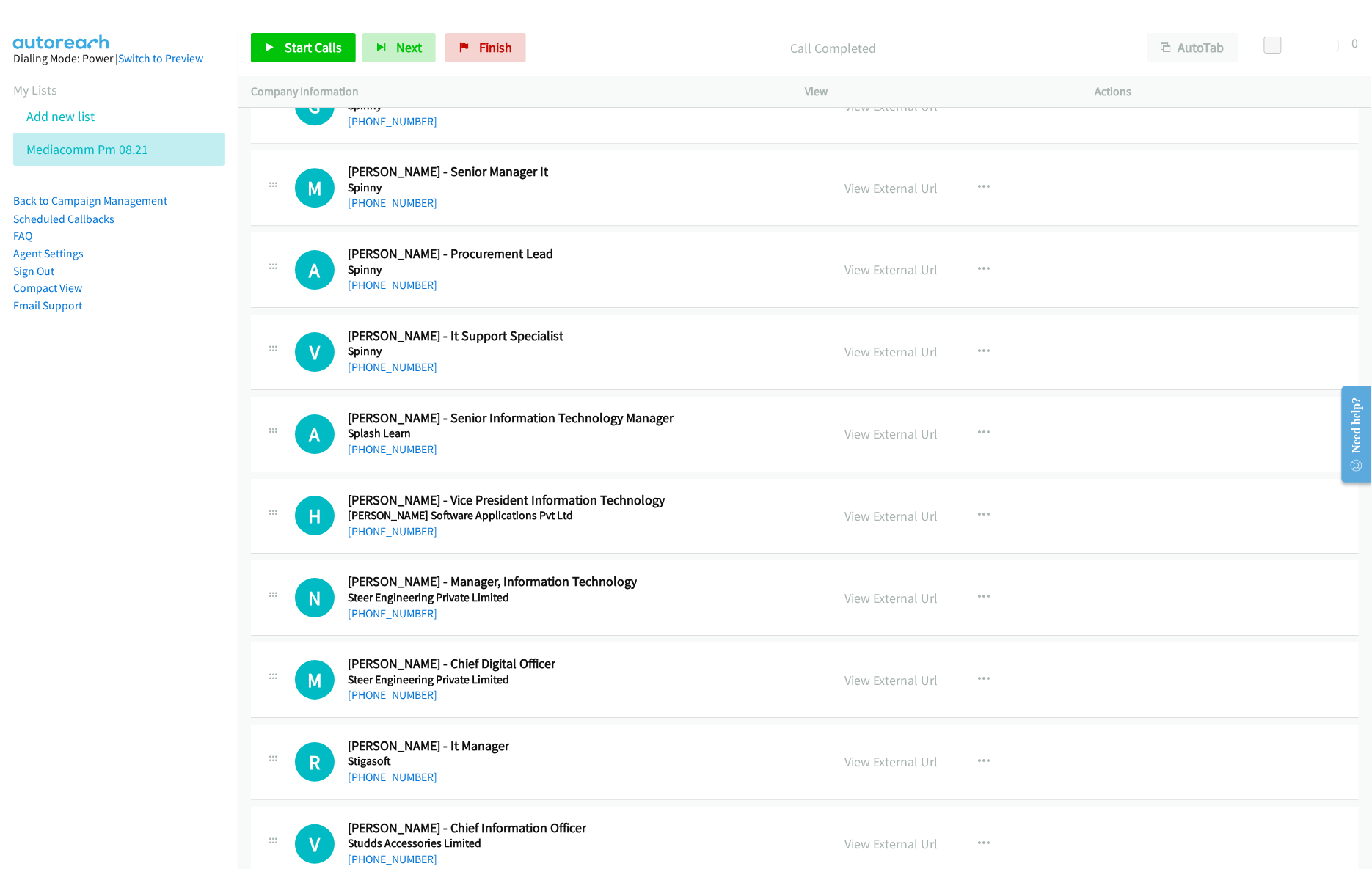
scroll to position [18286, 0]
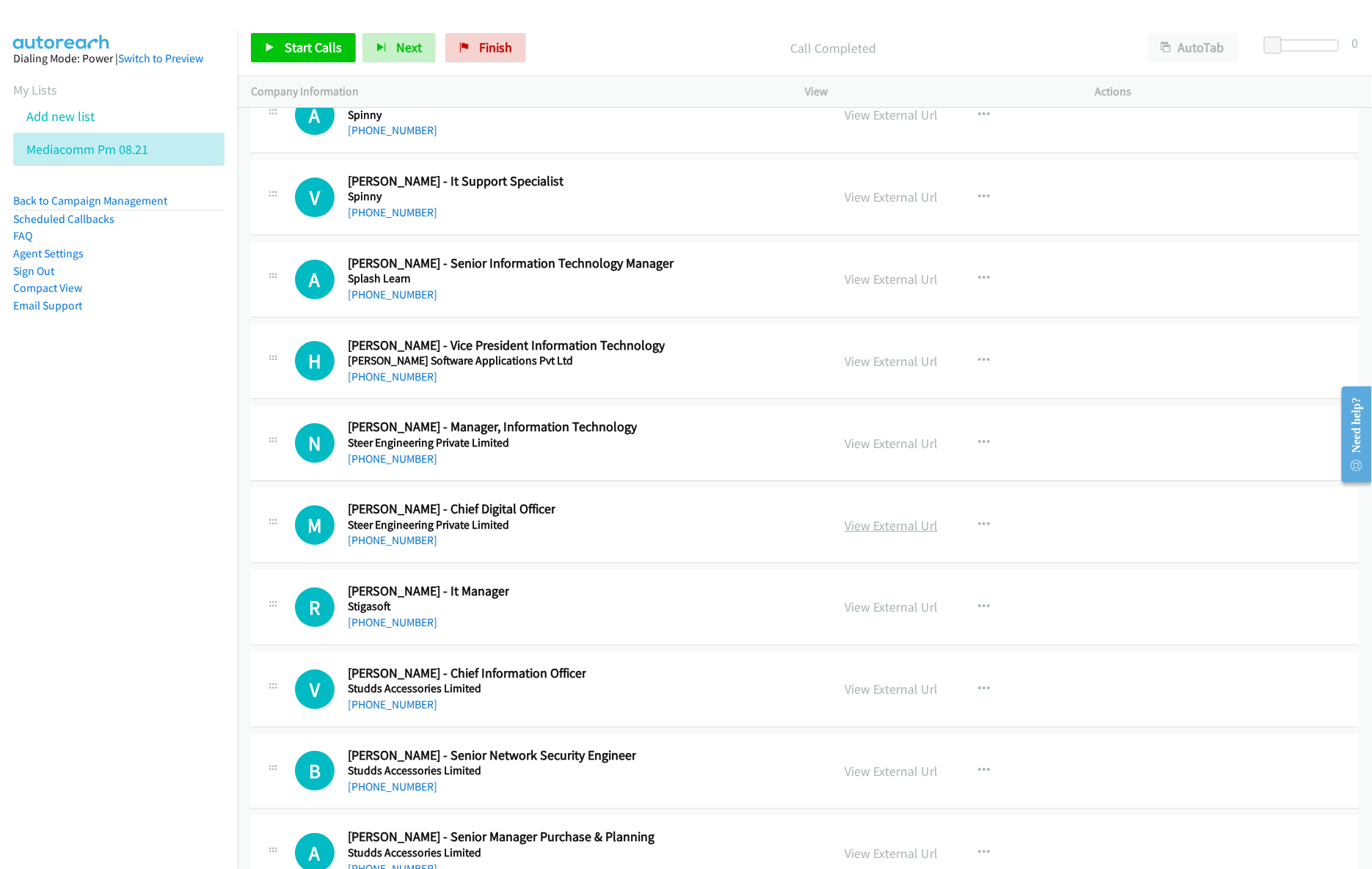
click at [888, 534] on link "View External Url" at bounding box center [891, 525] width 93 height 17
click at [869, 615] on link "View External Url" at bounding box center [891, 607] width 93 height 17
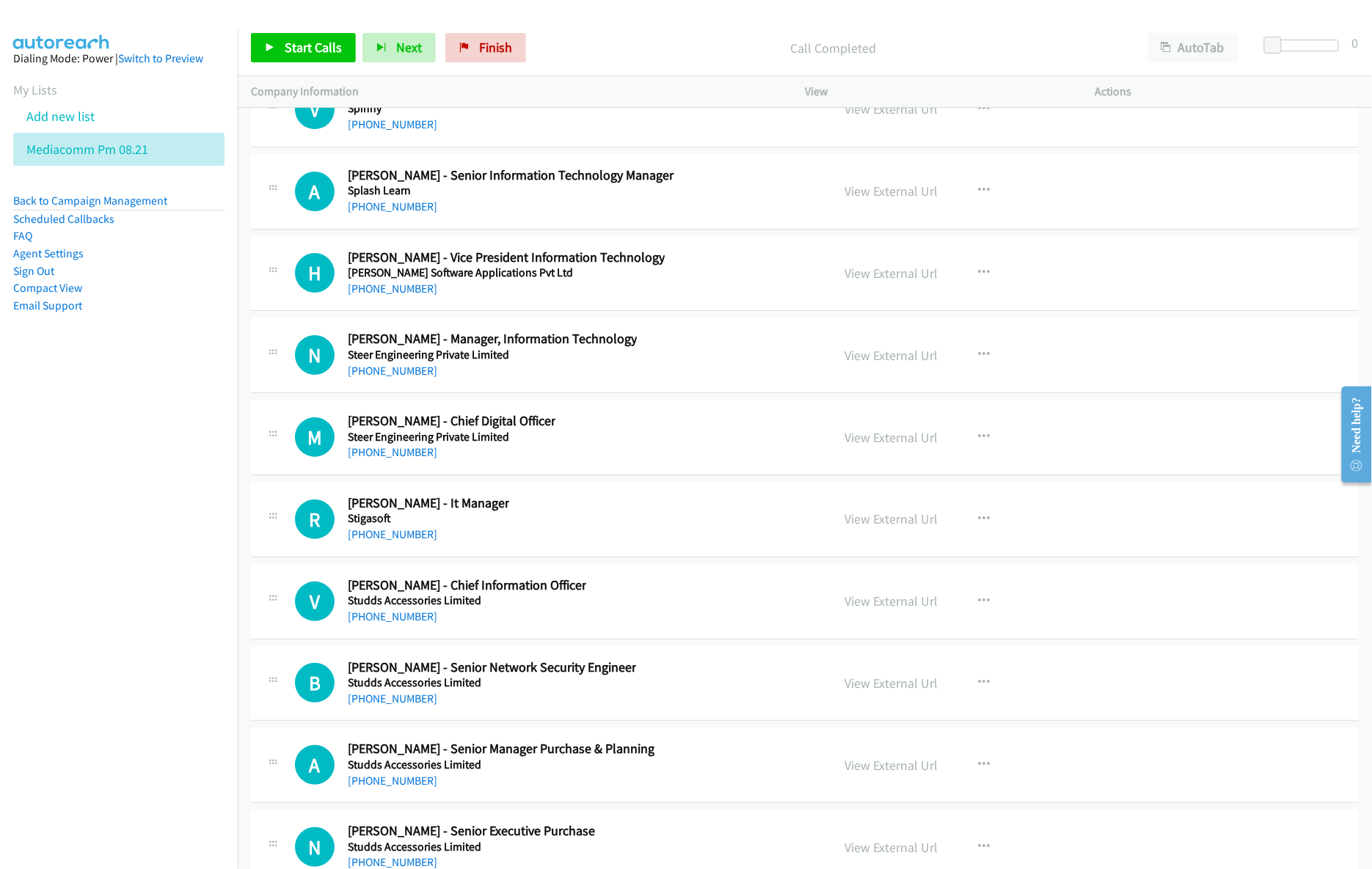
scroll to position [18385, 0]
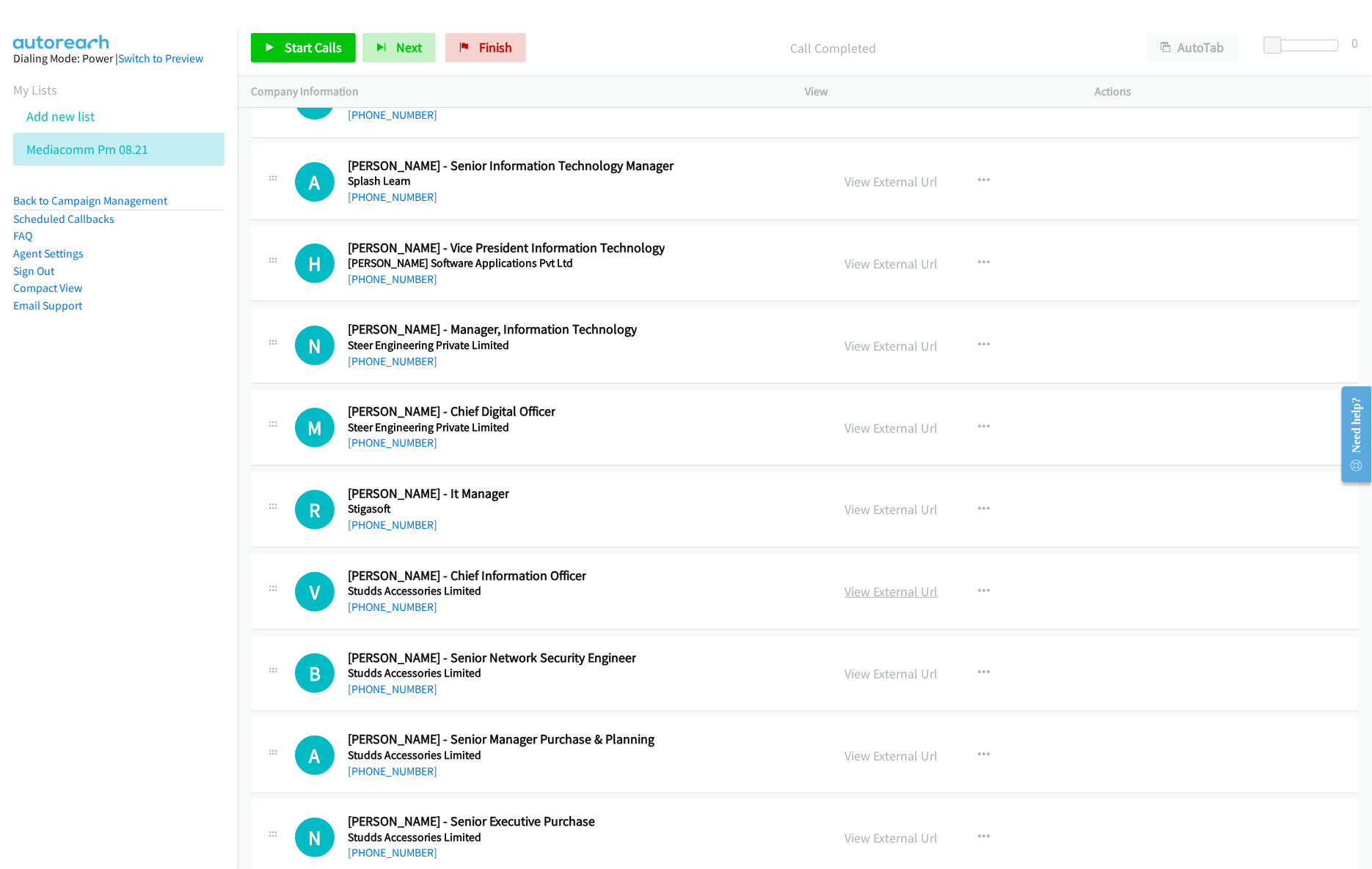
click at [864, 600] on link "View External Url" at bounding box center [891, 591] width 93 height 17
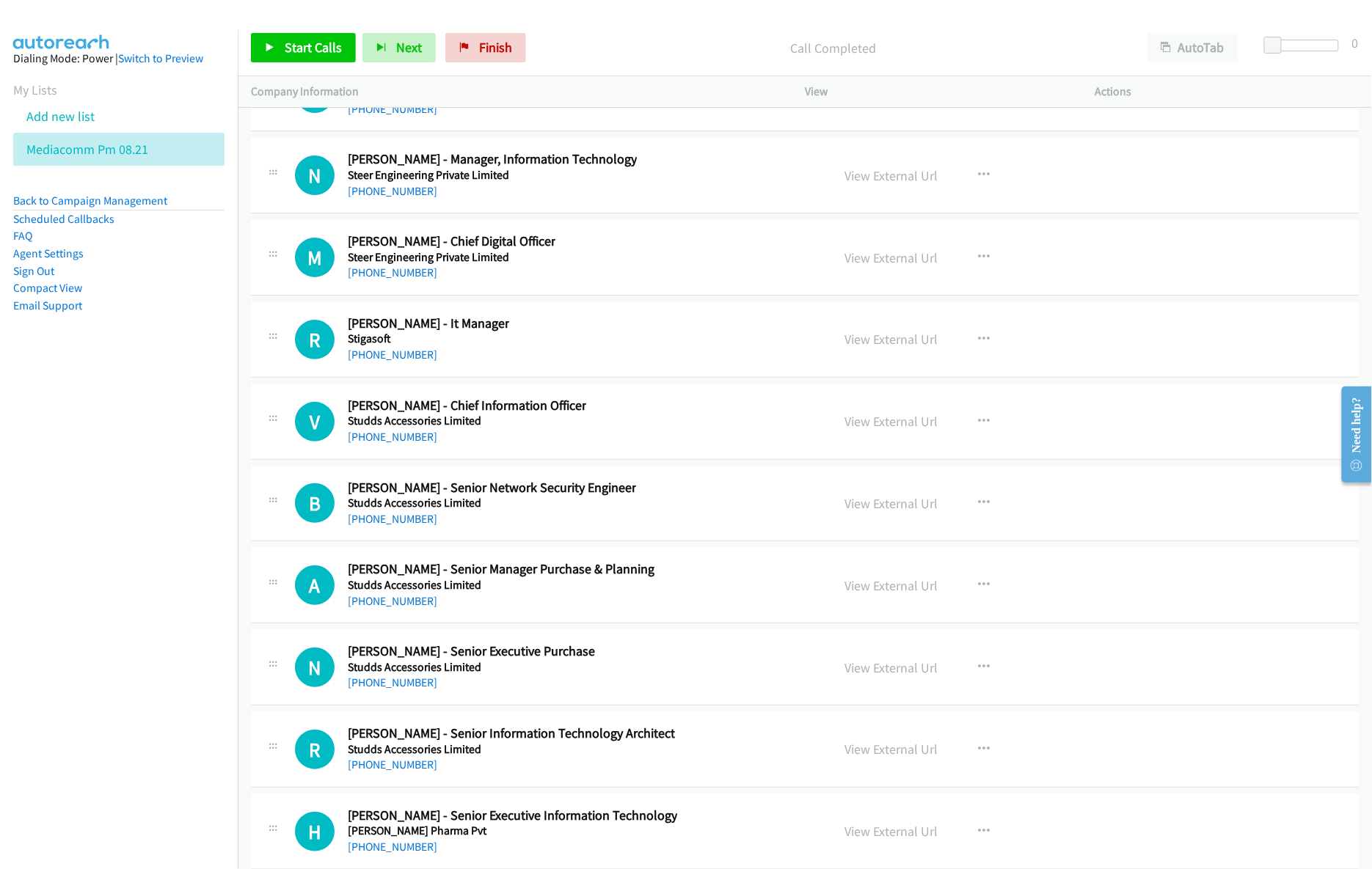
scroll to position [18580, 0]
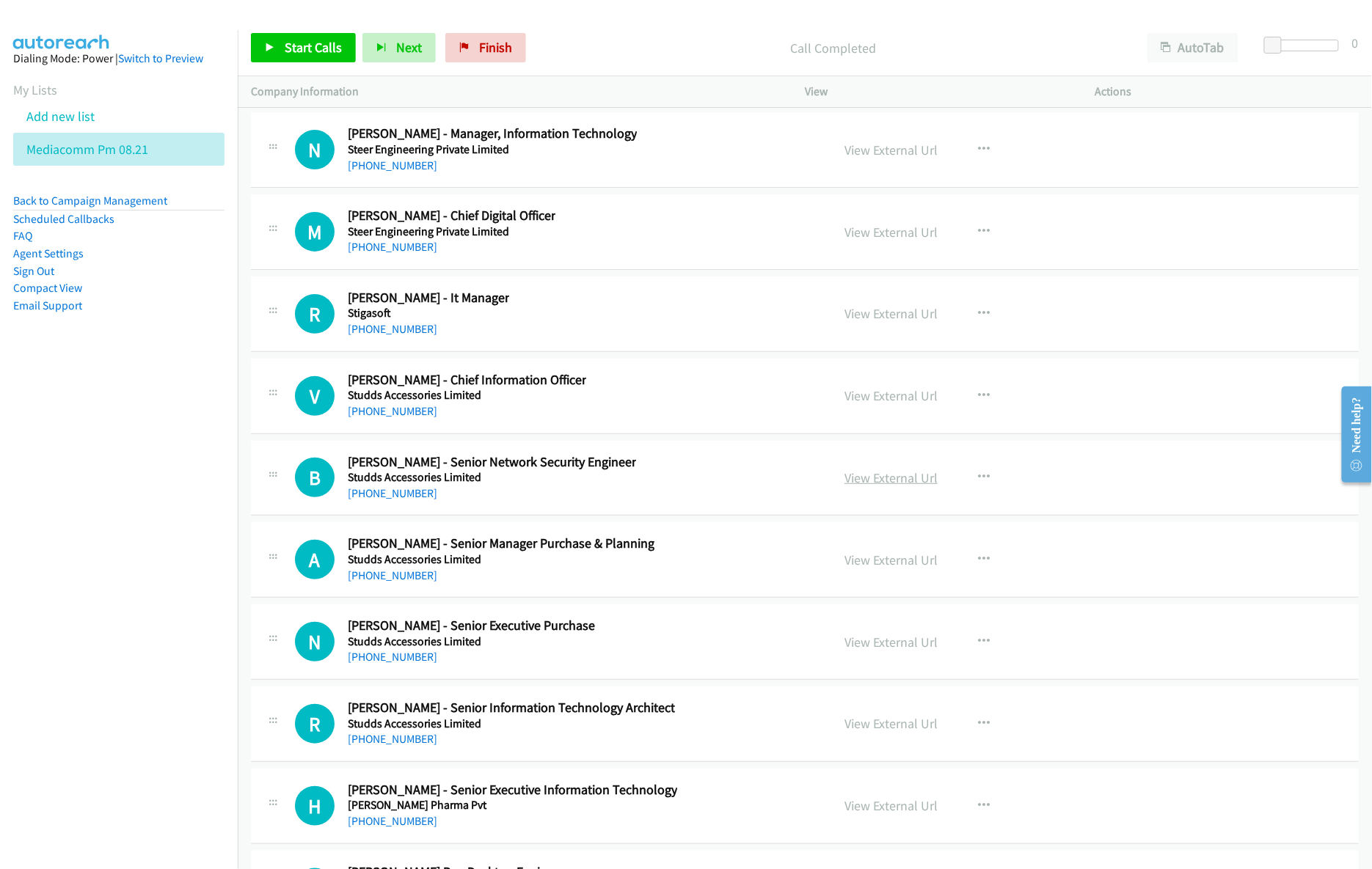
click at [858, 486] on link "View External Url" at bounding box center [891, 478] width 93 height 17
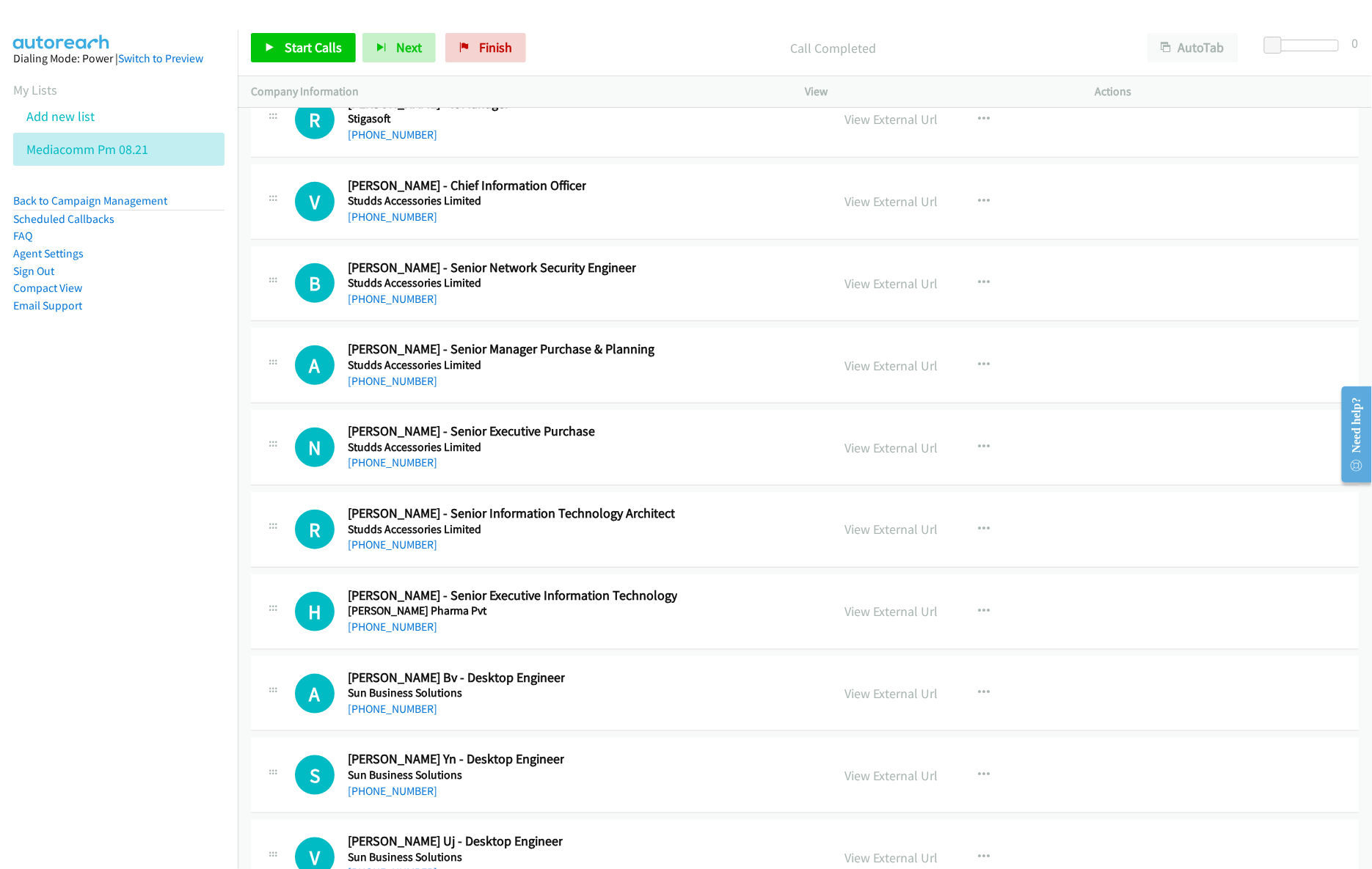
scroll to position [18776, 0]
click at [856, 618] on link "View External Url" at bounding box center [891, 610] width 93 height 17
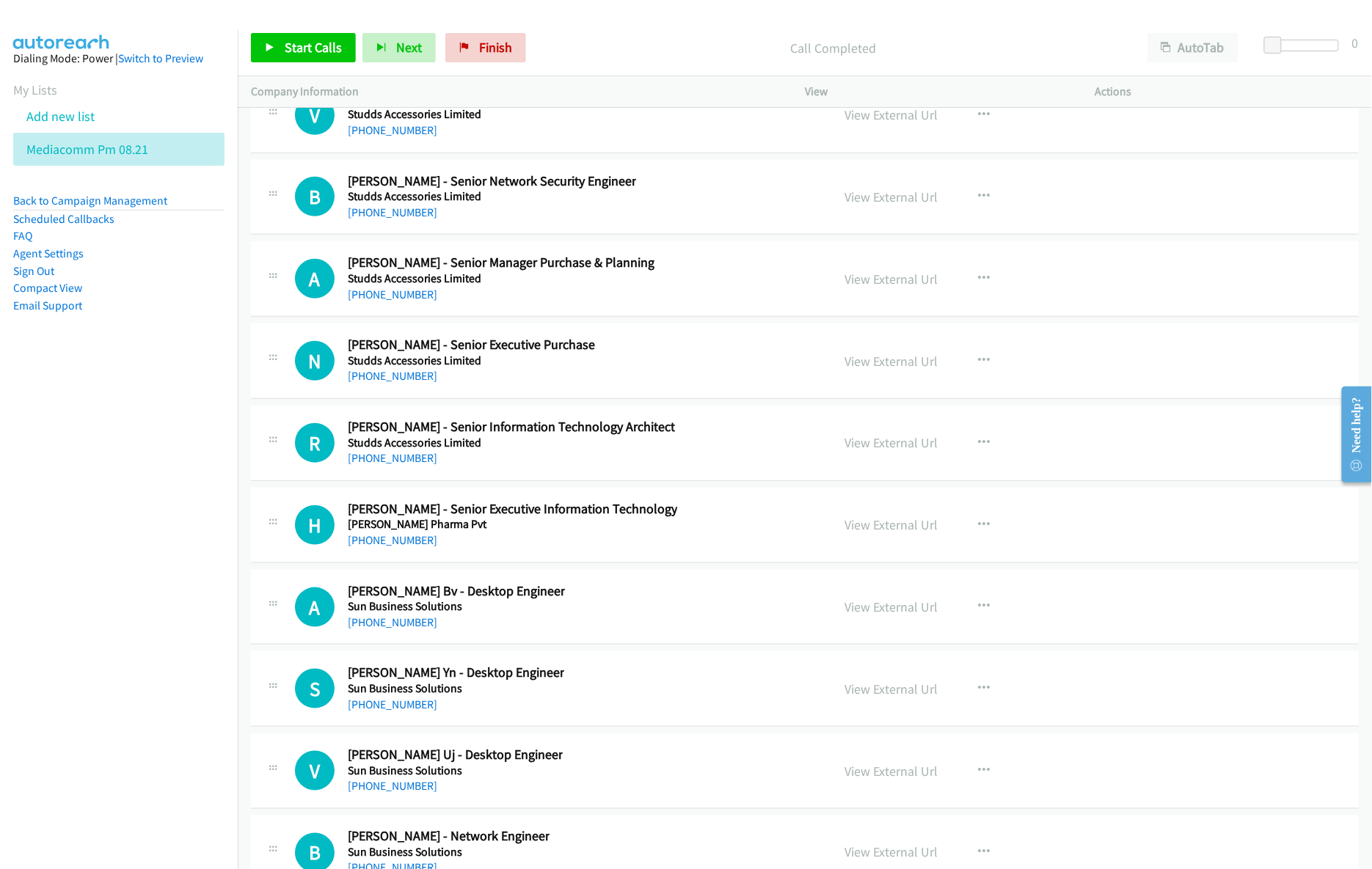
scroll to position [18873, 0]
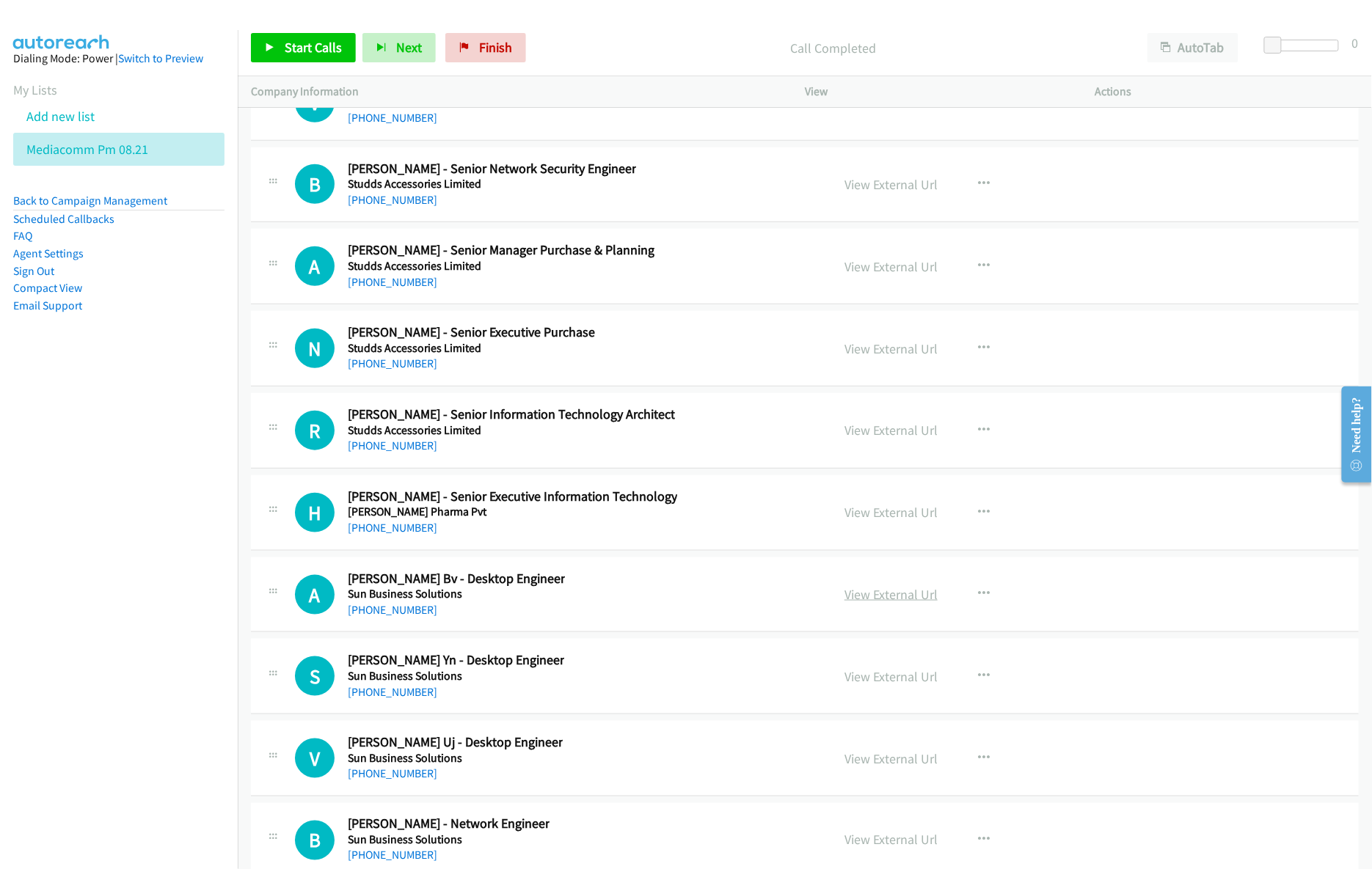
click at [876, 603] on link "View External Url" at bounding box center [891, 594] width 93 height 17
click at [851, 685] on link "View External Url" at bounding box center [891, 676] width 93 height 17
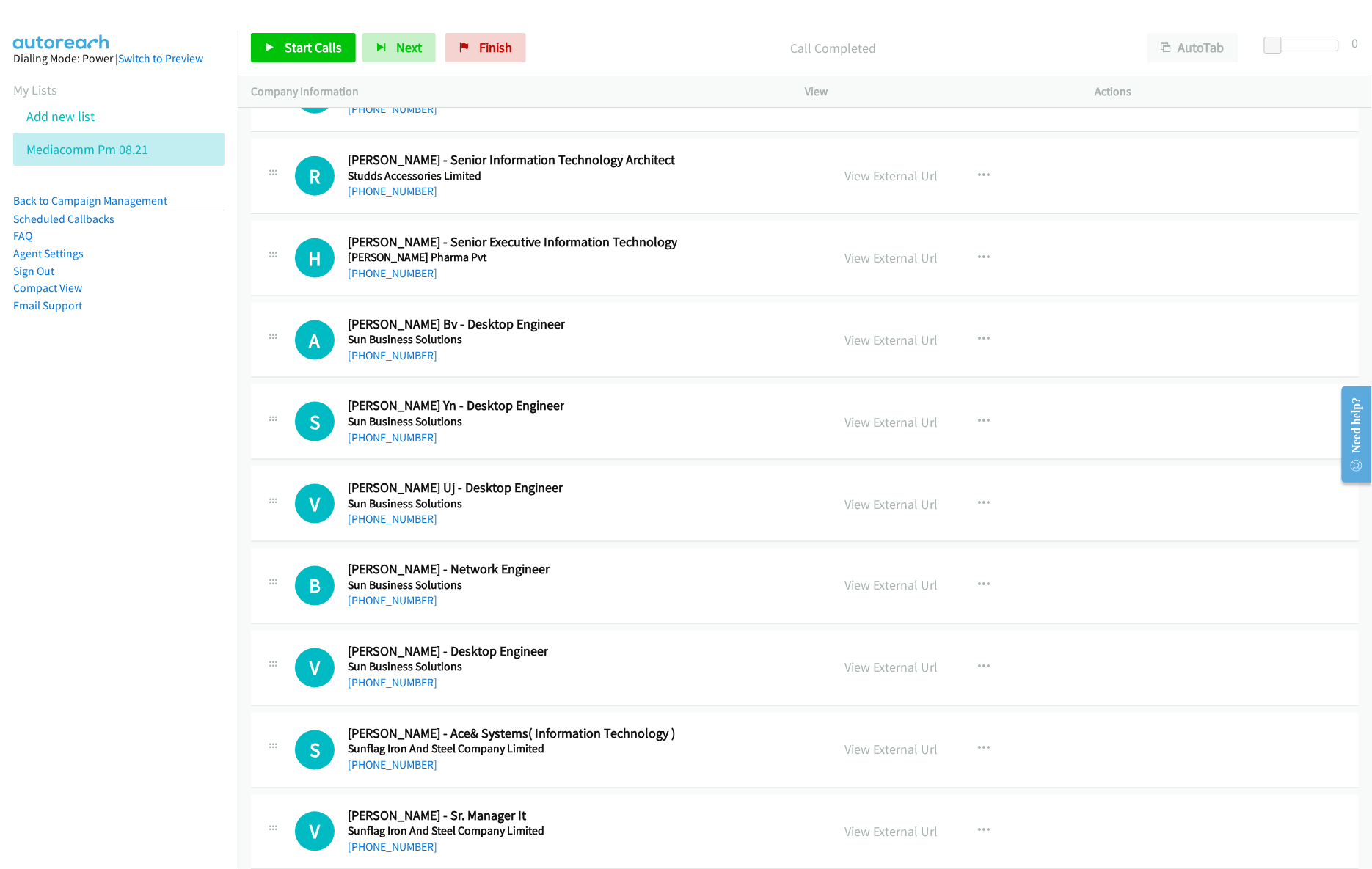
scroll to position [19167, 0]
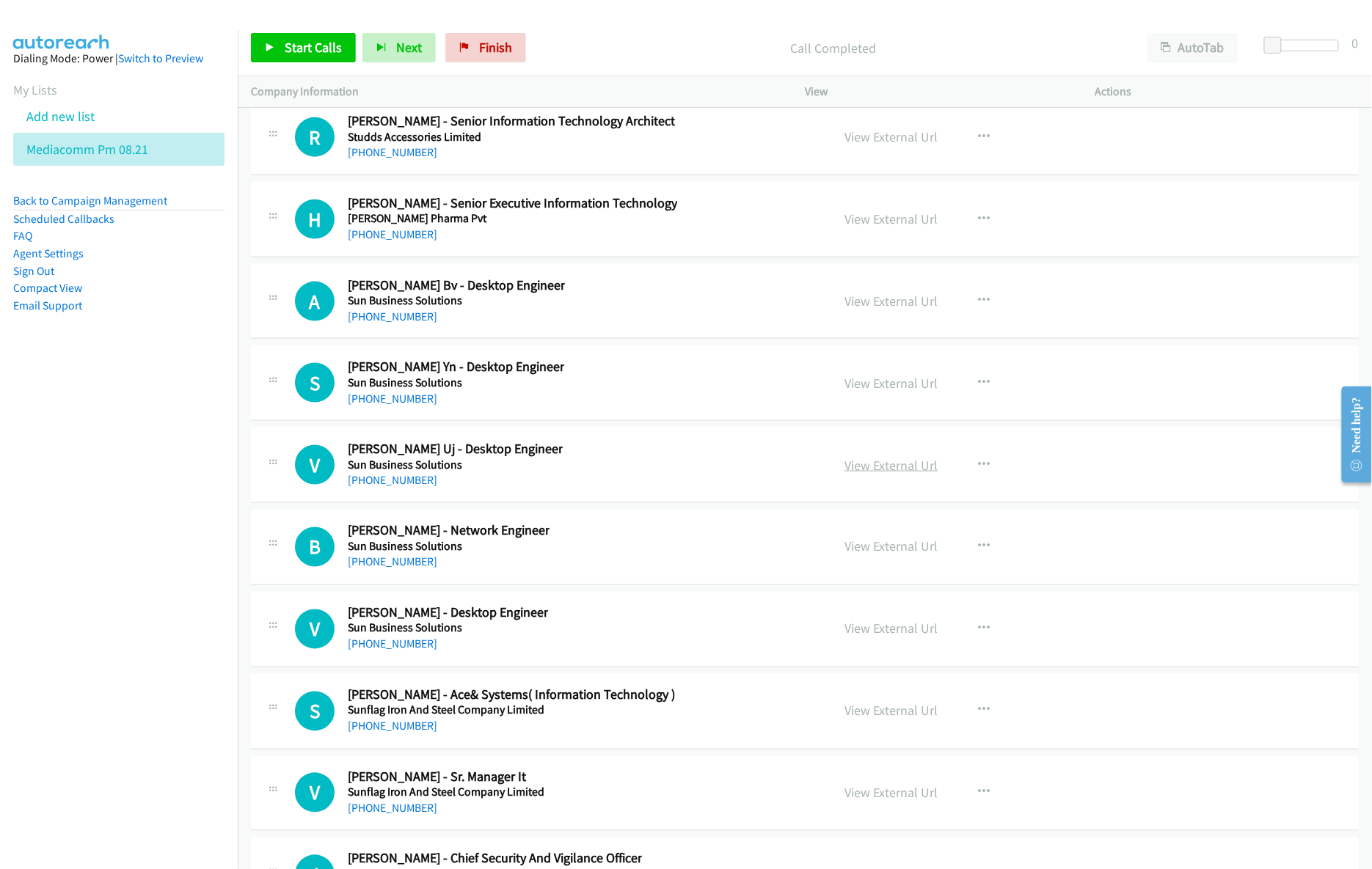
click at [884, 474] on link "View External Url" at bounding box center [891, 465] width 93 height 17
click at [866, 555] on link "View External Url" at bounding box center [891, 547] width 93 height 17
click at [868, 637] on link "View External Url" at bounding box center [891, 629] width 93 height 17
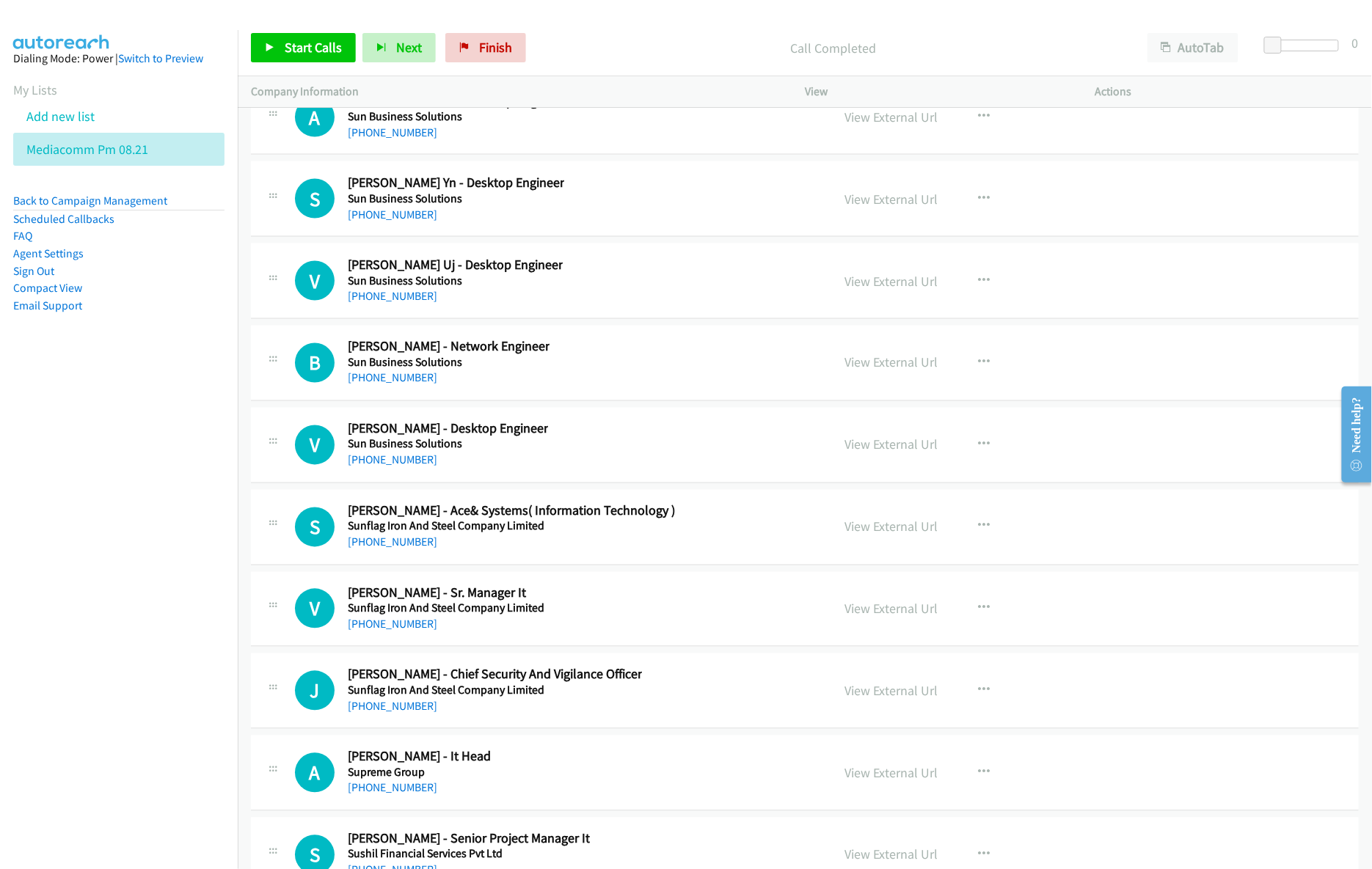
scroll to position [19363, 0]
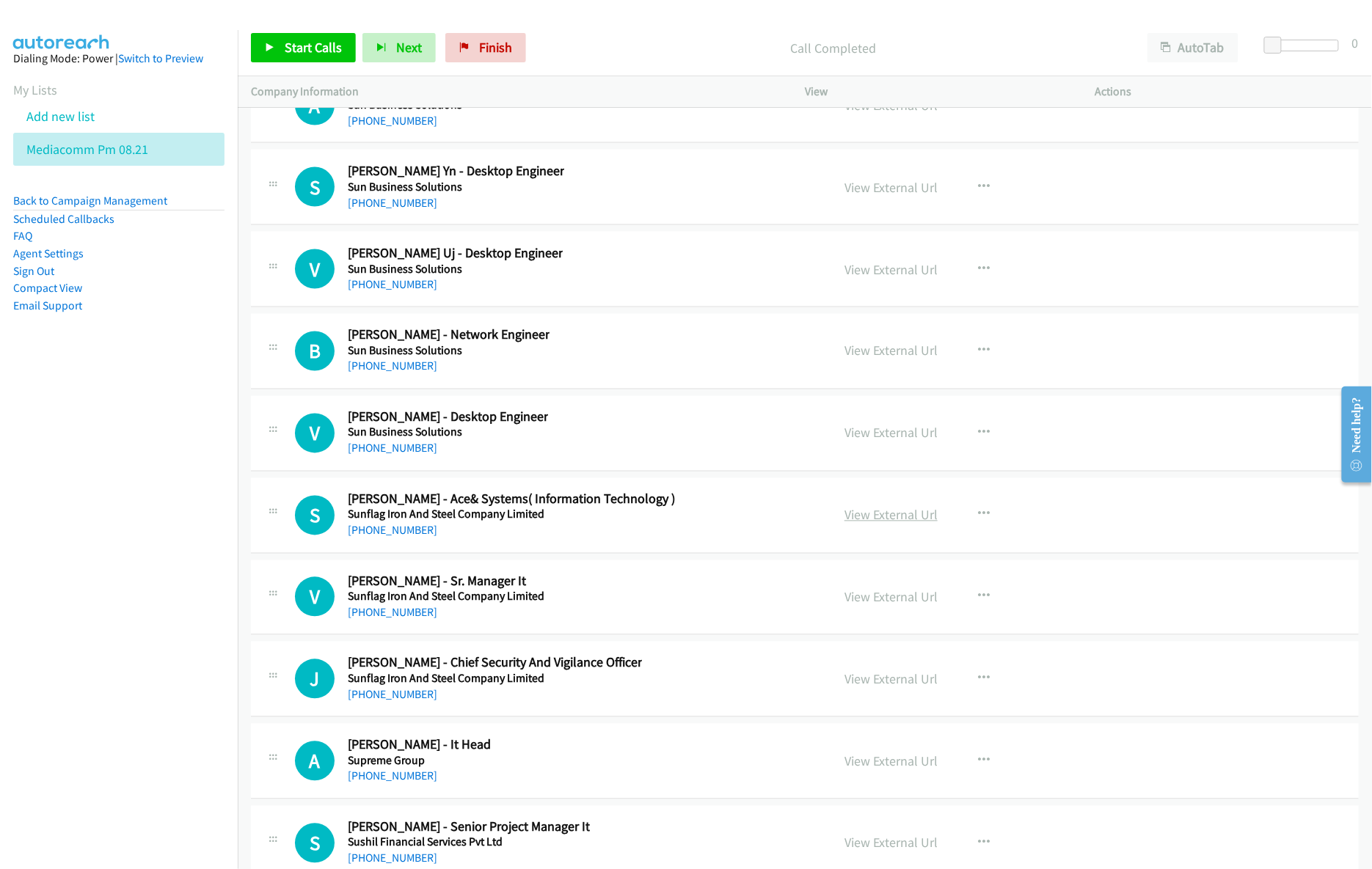
click at [876, 523] on link "View External Url" at bounding box center [891, 515] width 93 height 17
click at [872, 606] on link "View External Url" at bounding box center [891, 597] width 93 height 17
click at [857, 716] on link "View External Url" at bounding box center [891, 762] width 93 height 17
